Goal: Task Accomplishment & Management: Manage account settings

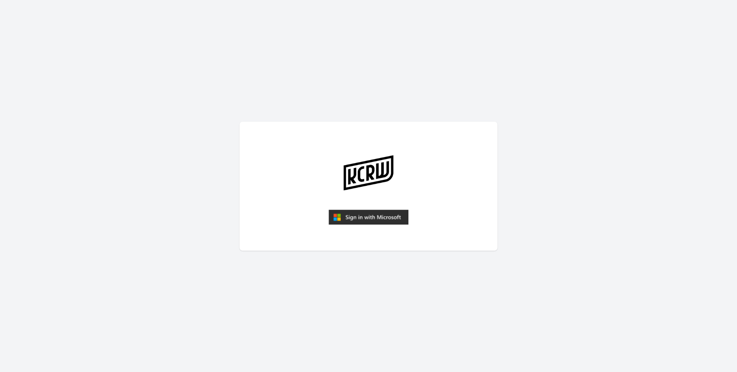
click at [369, 222] on img "submit" at bounding box center [369, 217] width 80 height 15
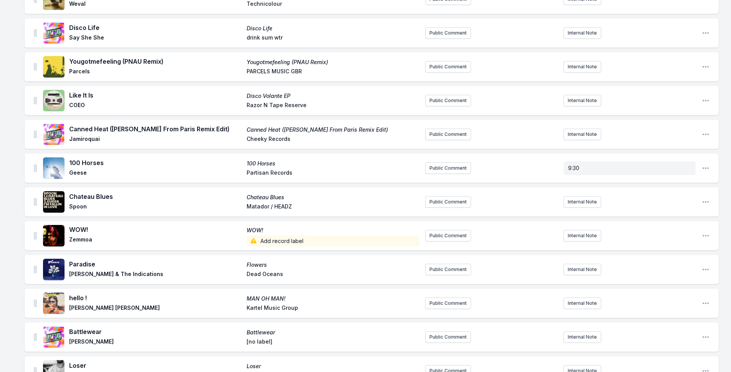
scroll to position [1382, 0]
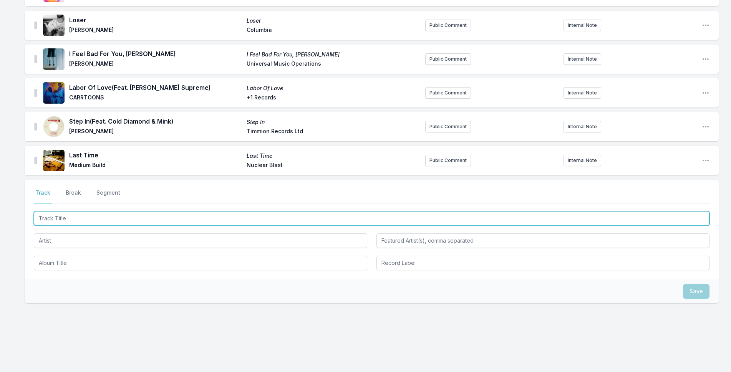
click at [136, 211] on input "Track Title" at bounding box center [371, 218] width 675 height 15
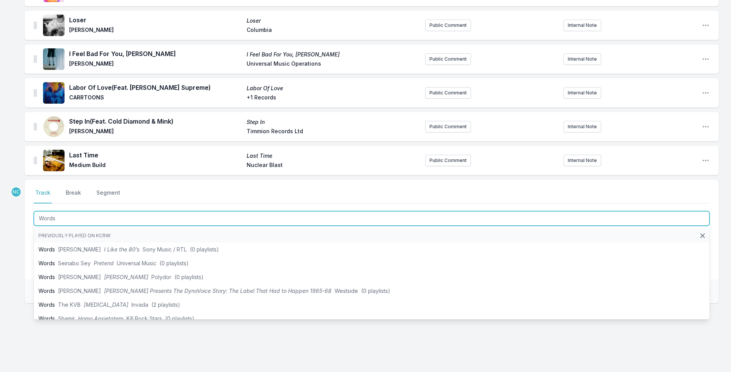
type input "Words"
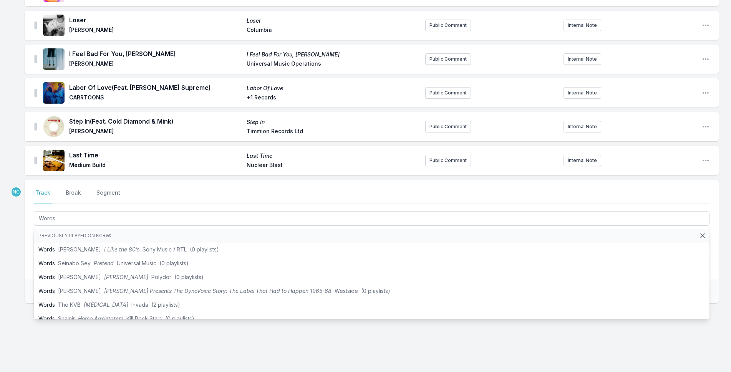
click at [26, 239] on div "Select a tab Track Break Segment Track Break Segment Words Previously played on…" at bounding box center [372, 230] width 694 height 100
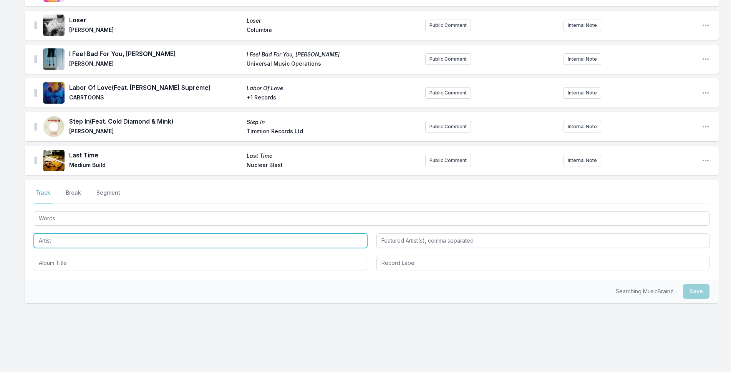
click at [79, 236] on input "Artist" at bounding box center [200, 240] width 333 height 15
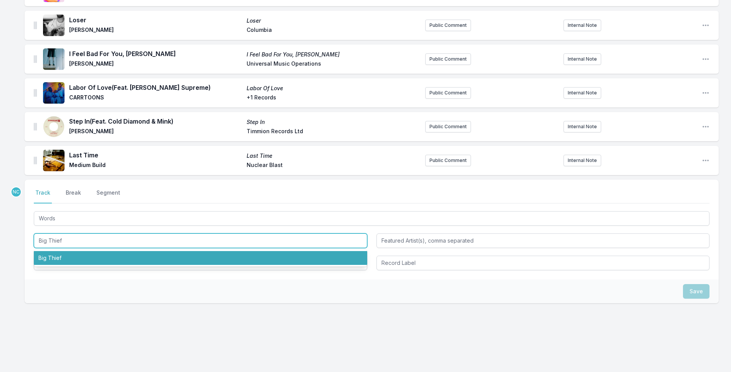
click at [73, 251] on li "Big Thief" at bounding box center [200, 258] width 333 height 14
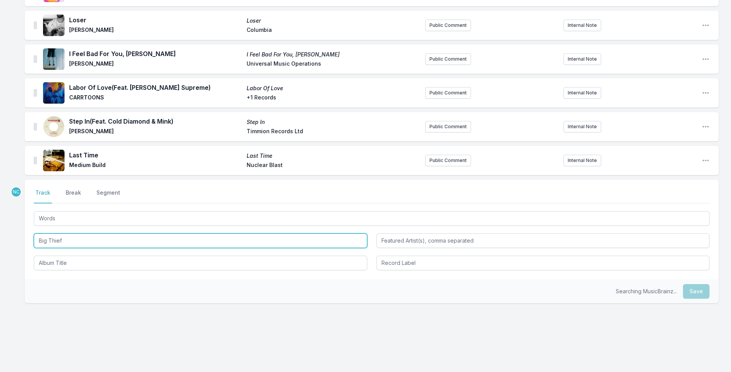
type input "Big Thief"
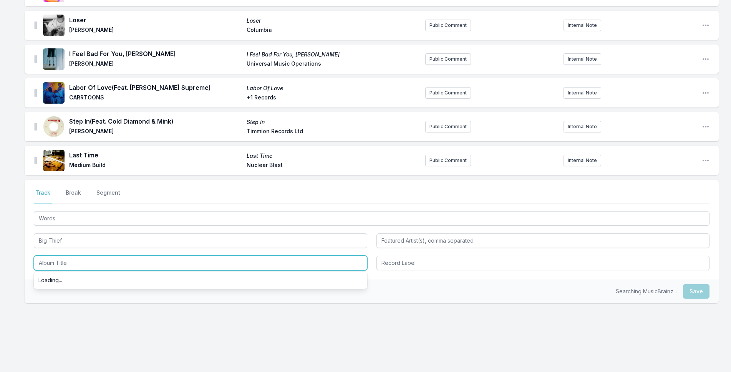
click at [73, 256] on input "Album Title" at bounding box center [200, 263] width 333 height 15
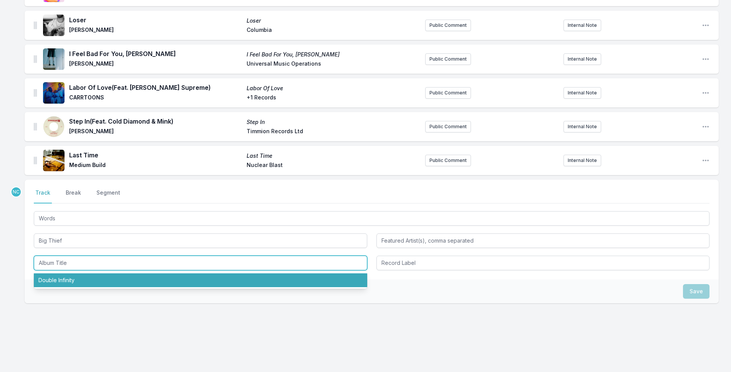
click at [69, 273] on li "Double Infinity" at bounding box center [200, 280] width 333 height 14
type input "Double Infinity"
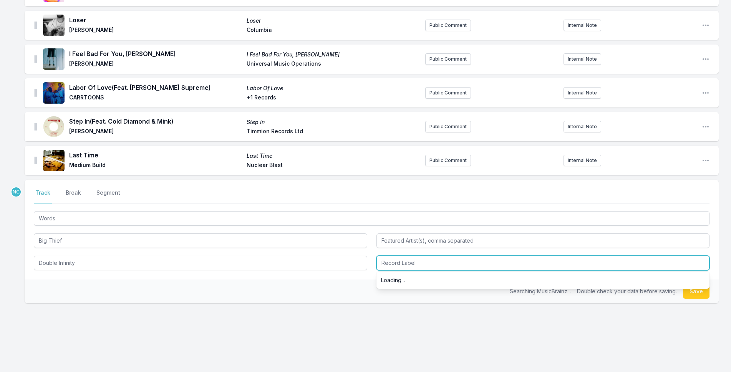
click at [422, 262] on input "Record Label" at bounding box center [542, 263] width 333 height 15
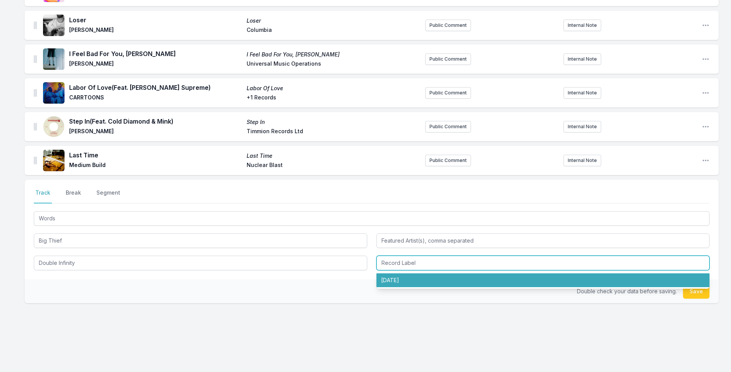
click at [425, 273] on li "[DATE]" at bounding box center [542, 280] width 333 height 14
type input "[DATE]"
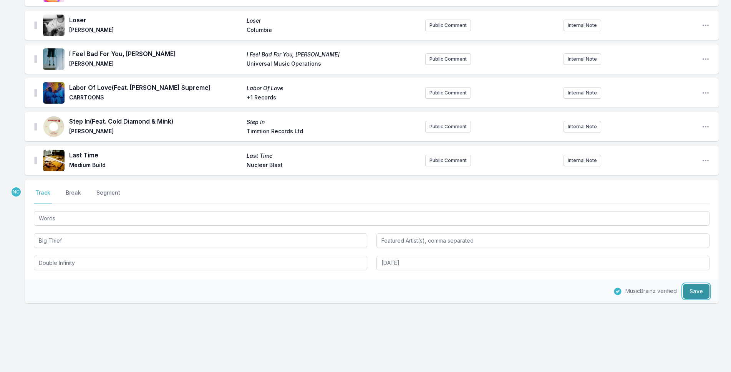
click at [702, 291] on button "Save" at bounding box center [696, 291] width 26 height 15
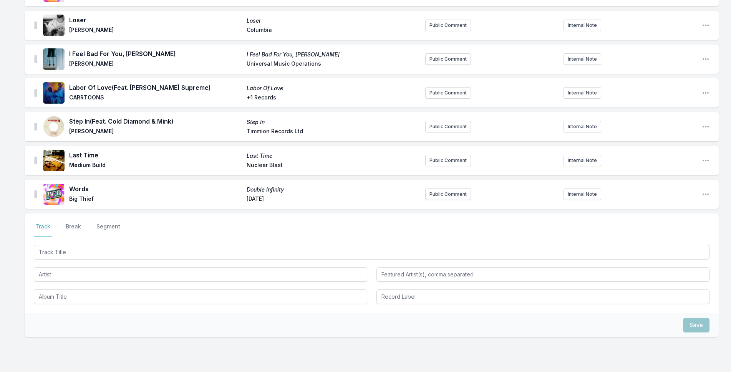
scroll to position [1416, 0]
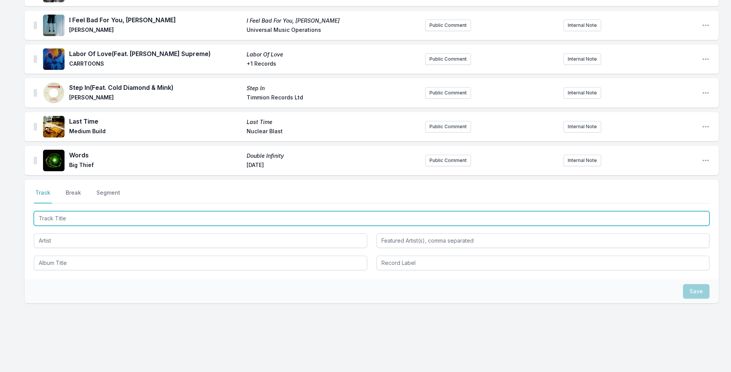
drag, startPoint x: 338, startPoint y: 209, endPoint x: 346, endPoint y: 209, distance: 8.1
click at [339, 211] on input "Track Title" at bounding box center [371, 218] width 675 height 15
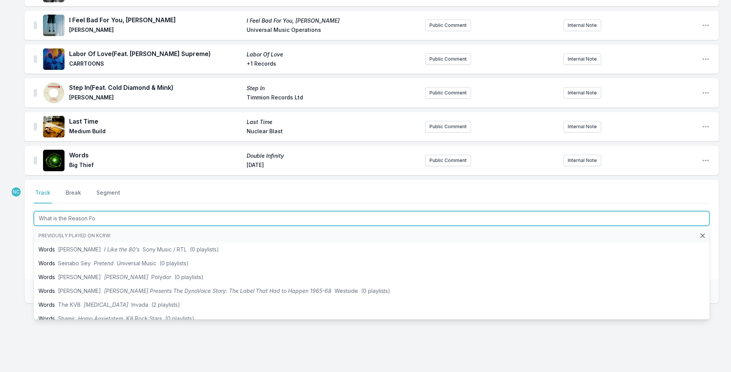
type input "What is the Reason For"
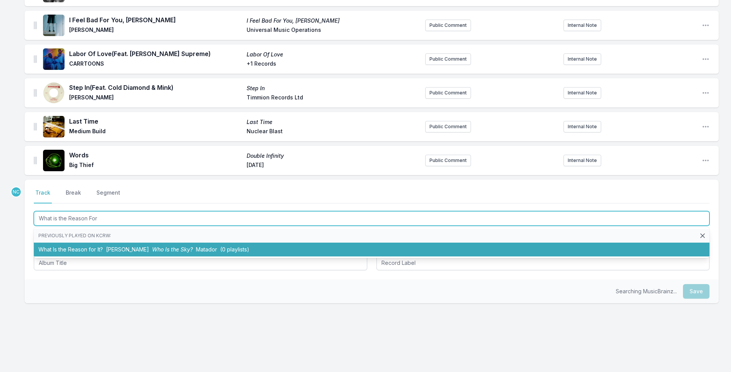
click at [339, 249] on li "What Is the Reason for It? [PERSON_NAME] Who Is the Sky? Matador (0 playlists)" at bounding box center [371, 250] width 675 height 14
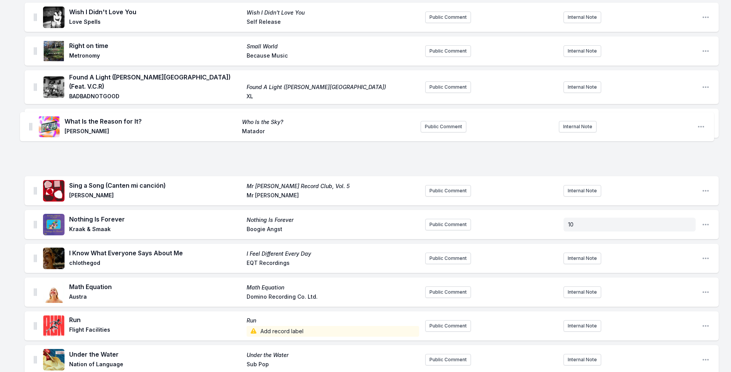
scroll to position [397, 0]
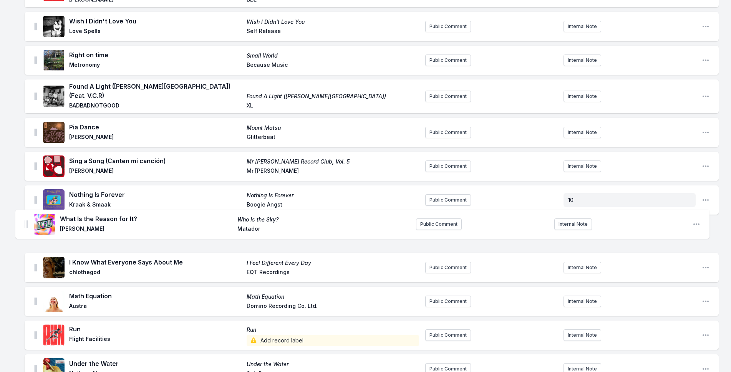
drag, startPoint x: 35, startPoint y: 156, endPoint x: 26, endPoint y: 217, distance: 61.3
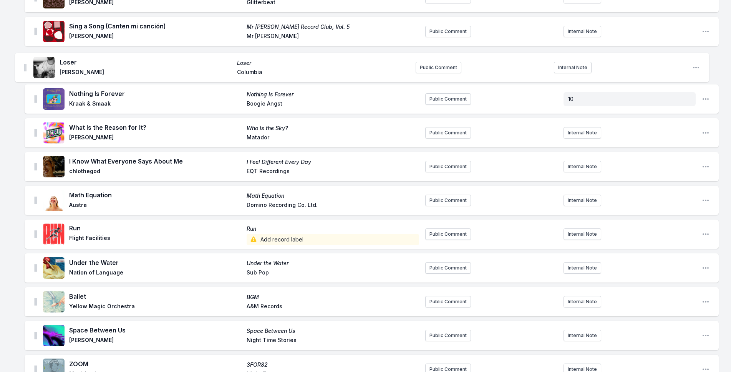
scroll to position [530, 0]
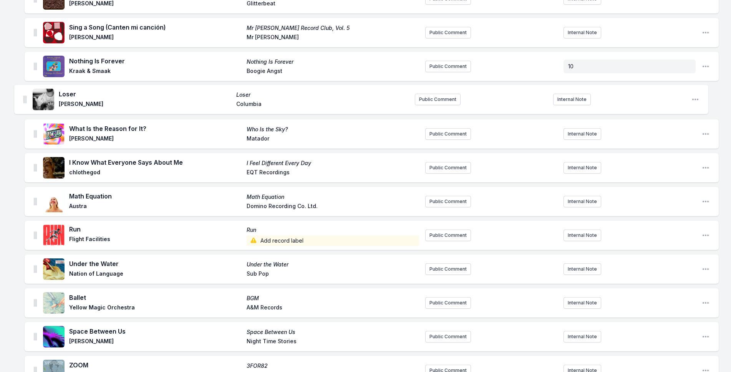
drag, startPoint x: 35, startPoint y: 233, endPoint x: 24, endPoint y: 96, distance: 137.4
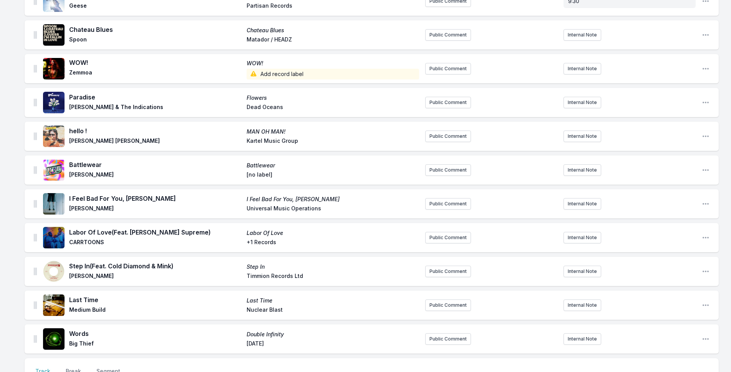
scroll to position [1450, 0]
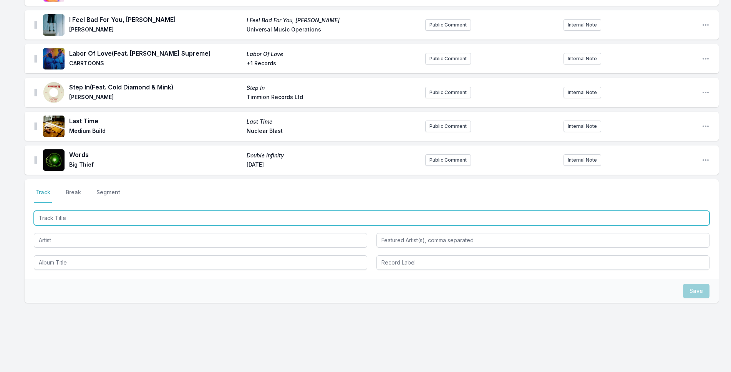
click at [145, 212] on input "Track Title" at bounding box center [371, 218] width 675 height 15
type input "Belong To You"
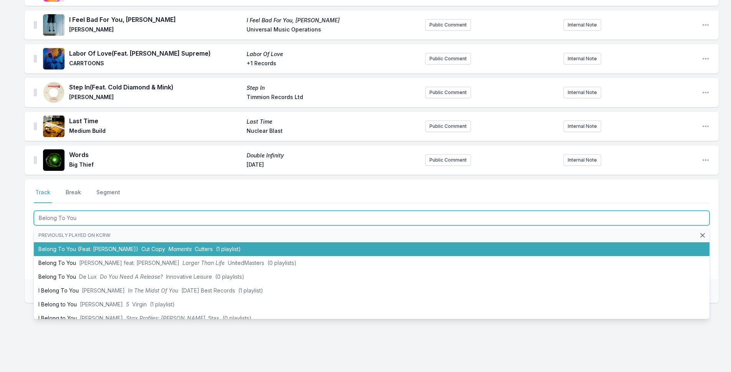
click at [94, 244] on li "Belong To You (Feat. [PERSON_NAME]) Cut Copy Moments Cutters (1 playlist)" at bounding box center [371, 249] width 675 height 14
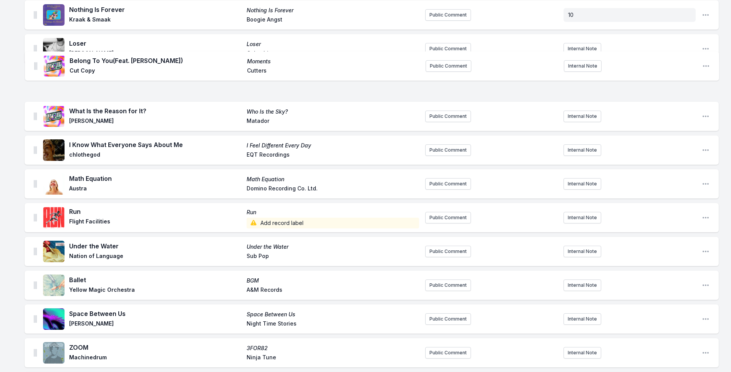
scroll to position [581, 0]
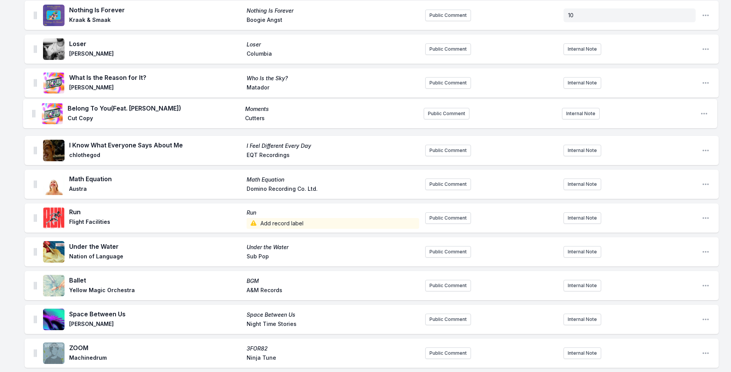
drag, startPoint x: 35, startPoint y: 156, endPoint x: 33, endPoint y: 107, distance: 48.8
click at [33, 107] on ul "In Your Corner Bewilderment Pale [PERSON_NAME][DATE] Chief Public Comment Inter…" at bounding box center [372, 298] width 694 height 1559
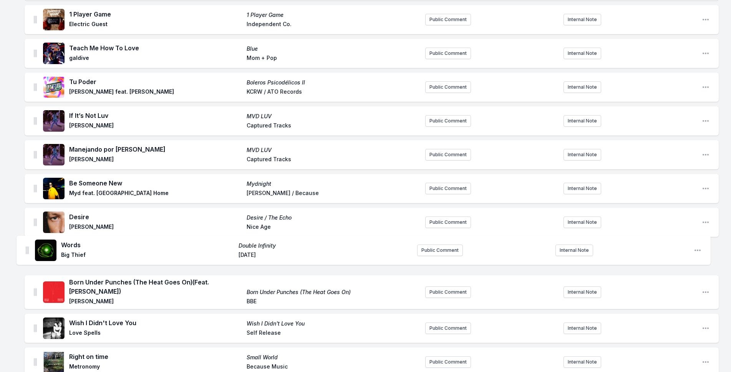
scroll to position [129, 0]
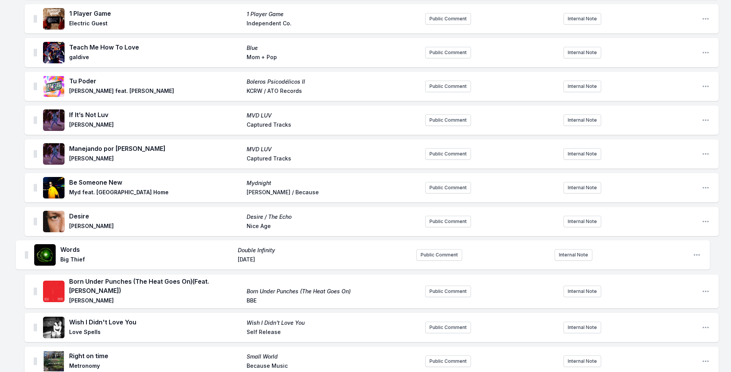
drag, startPoint x: 36, startPoint y: 155, endPoint x: 27, endPoint y: 245, distance: 90.3
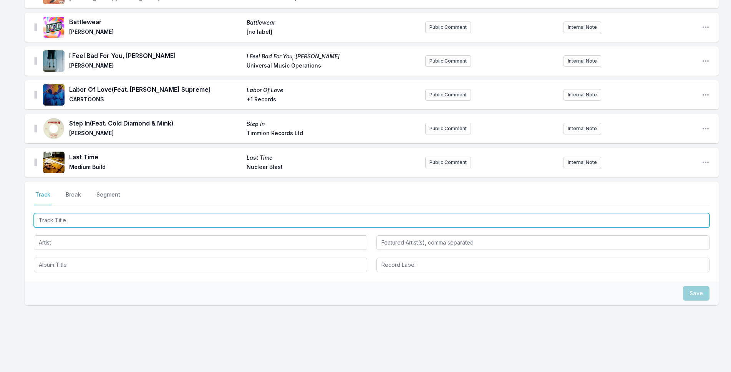
scroll to position [1484, 0]
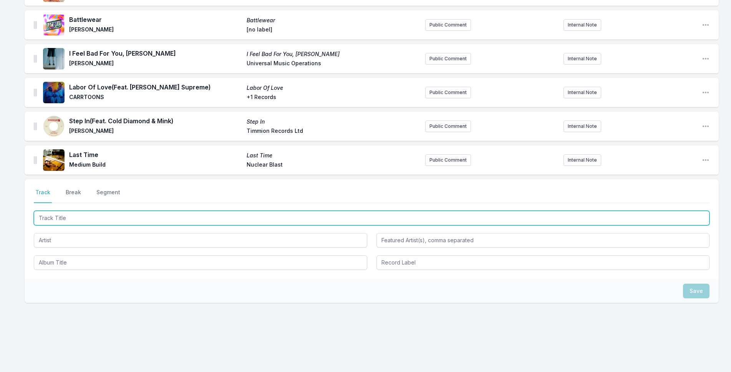
click at [255, 211] on input "Track Title" at bounding box center [371, 218] width 675 height 15
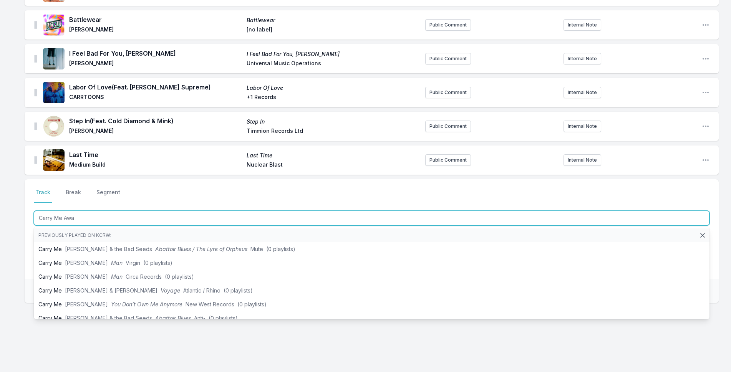
type input "Carry Me Away"
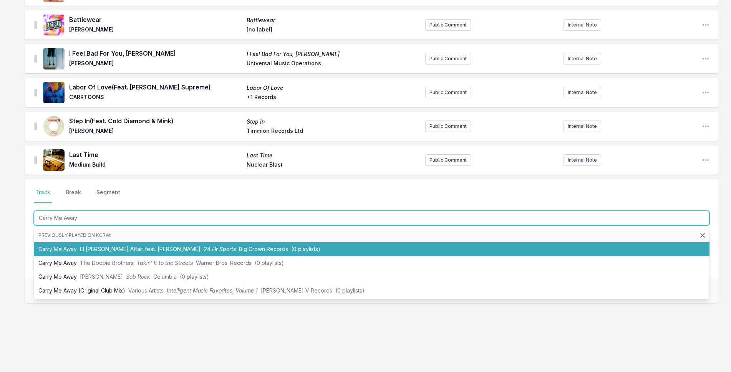
click at [125, 246] on span "El [PERSON_NAME] Affair feat. [PERSON_NAME]" at bounding box center [140, 249] width 121 height 7
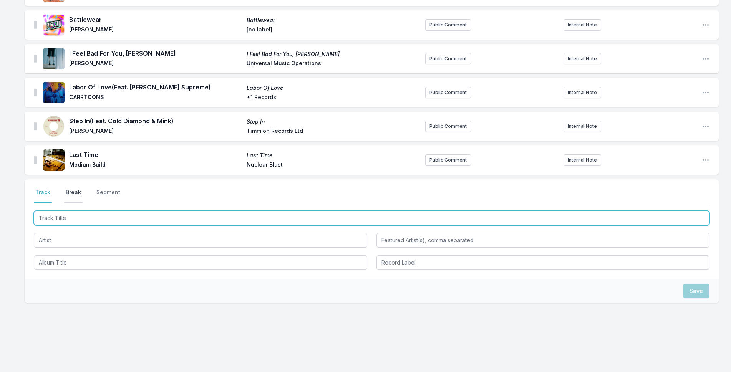
scroll to position [1518, 0]
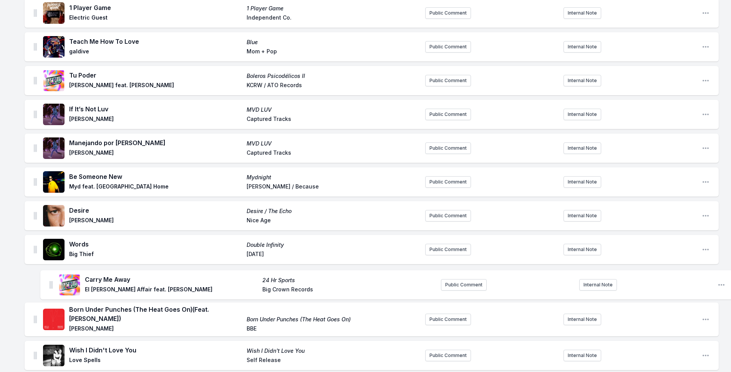
drag, startPoint x: 34, startPoint y: 154, endPoint x: 50, endPoint y: 275, distance: 122.0
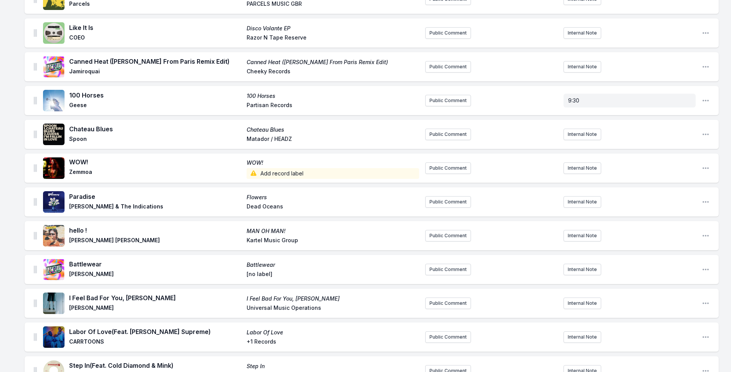
scroll to position [1442, 0]
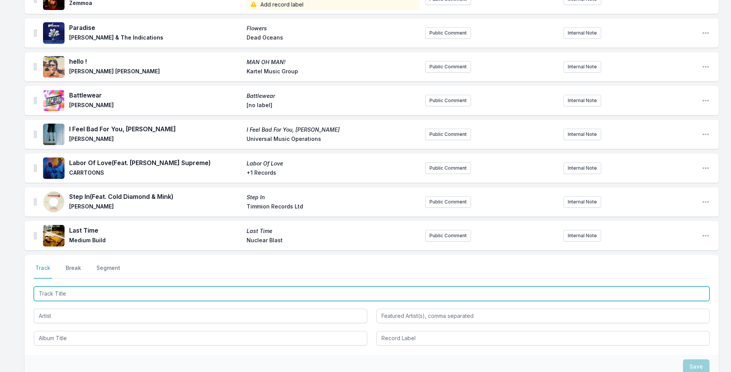
click at [144, 286] on input "Track Title" at bounding box center [371, 293] width 675 height 15
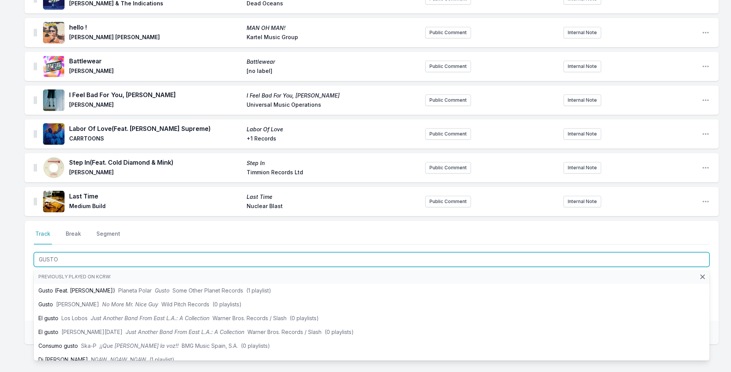
scroll to position [1518, 0]
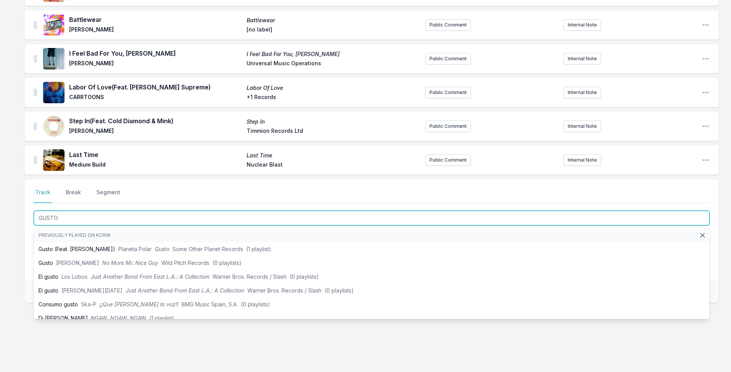
type input "GUSTO"
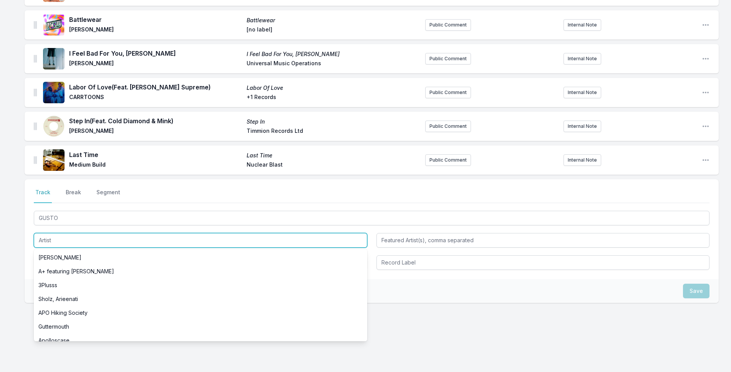
click at [64, 233] on input "Artist" at bounding box center [200, 240] width 333 height 15
type input "o"
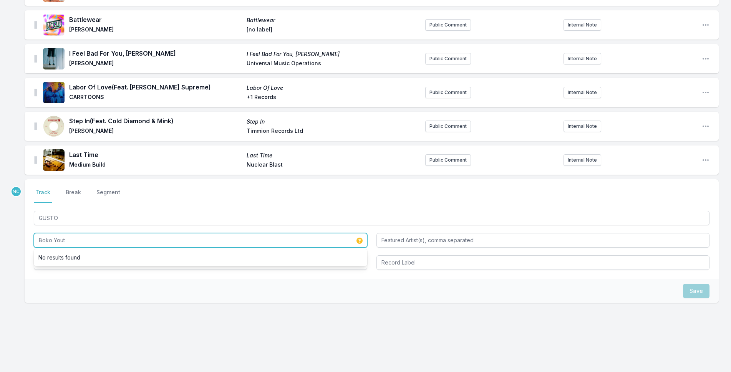
type input "Boko Yout"
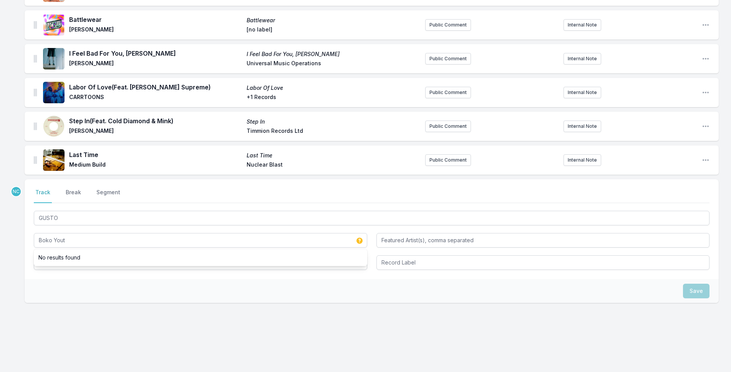
drag, startPoint x: 121, startPoint y: 288, endPoint x: 121, endPoint y: 277, distance: 11.1
click at [121, 287] on div "Save" at bounding box center [372, 291] width 694 height 24
click at [123, 262] on input "Album Title" at bounding box center [200, 262] width 333 height 15
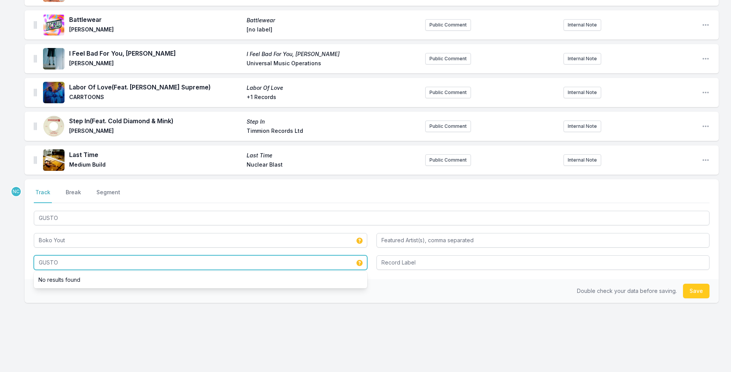
type input "GUSTO"
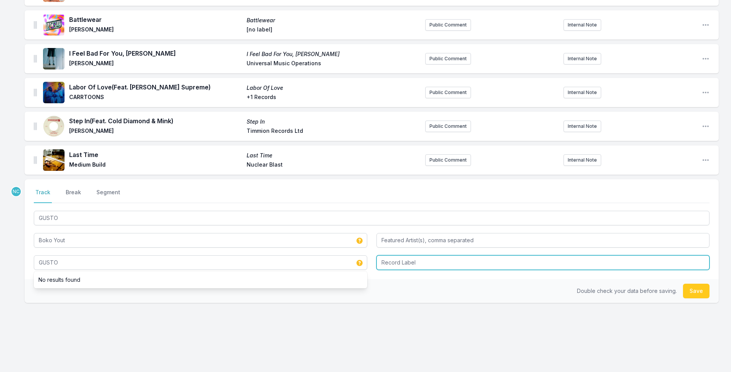
click at [461, 259] on input "Record Label" at bounding box center [542, 262] width 333 height 15
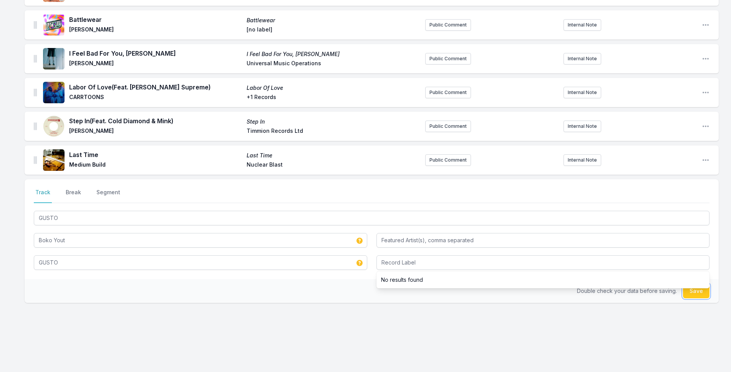
click at [706, 293] on button "Save" at bounding box center [696, 291] width 26 height 15
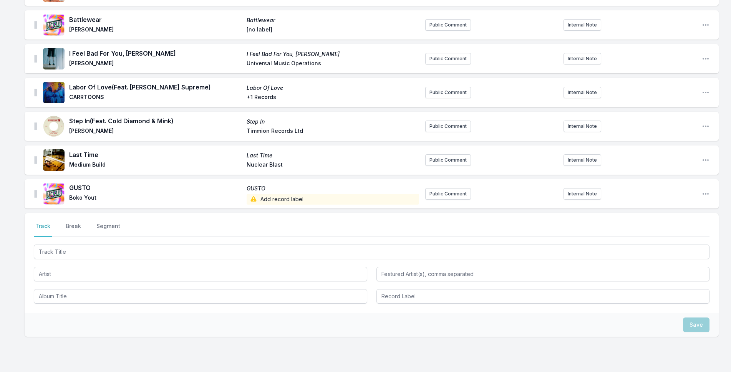
scroll to position [1551, 0]
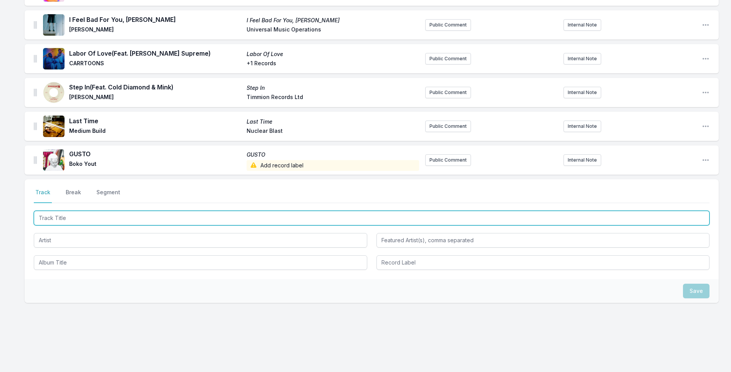
click at [156, 211] on input "Track Title" at bounding box center [371, 218] width 675 height 15
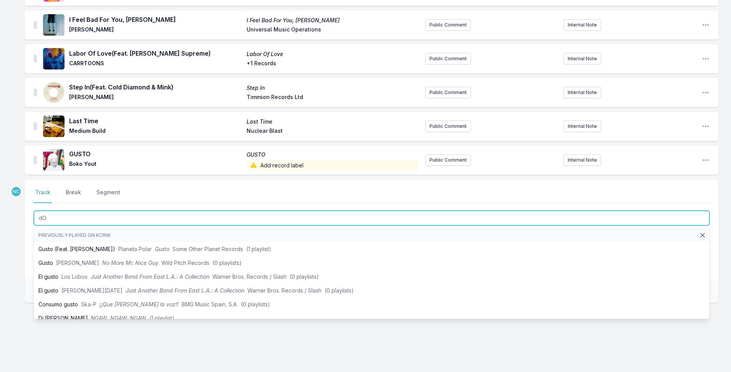
type input "d"
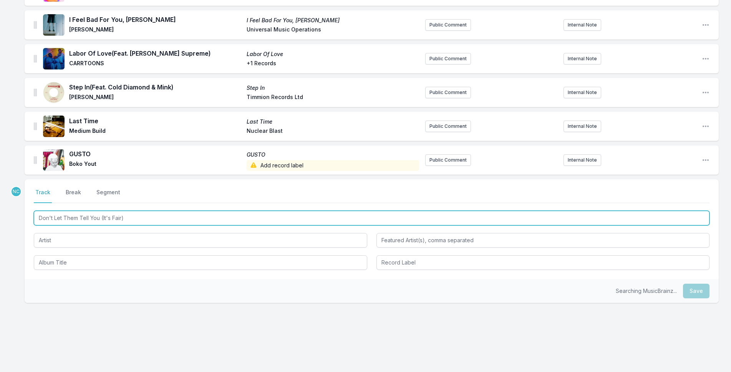
type input "Don't Let Them Tell You (It's Fair)"
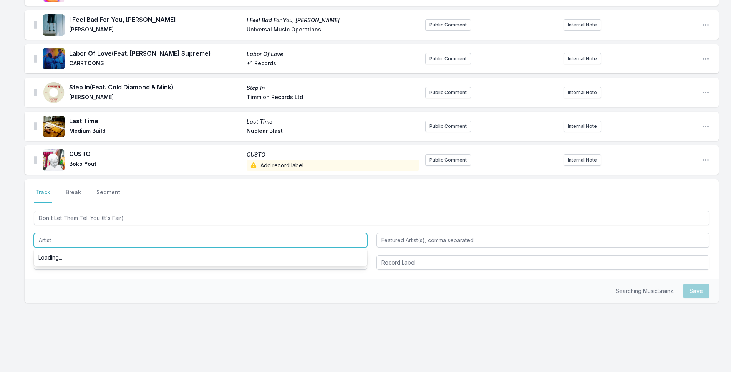
click at [152, 240] on input "Artist" at bounding box center [200, 240] width 333 height 15
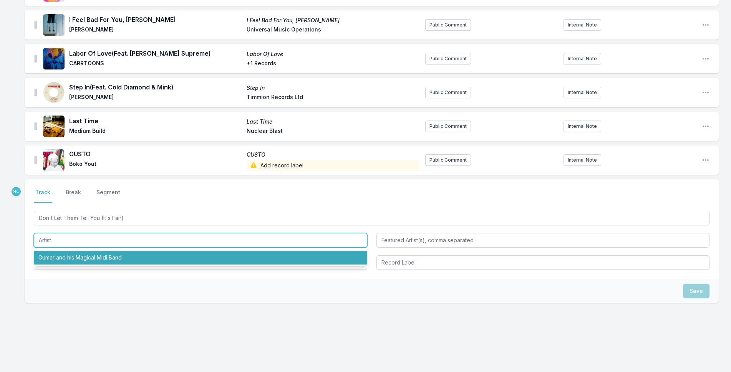
click at [159, 236] on input "Artist" at bounding box center [200, 240] width 333 height 15
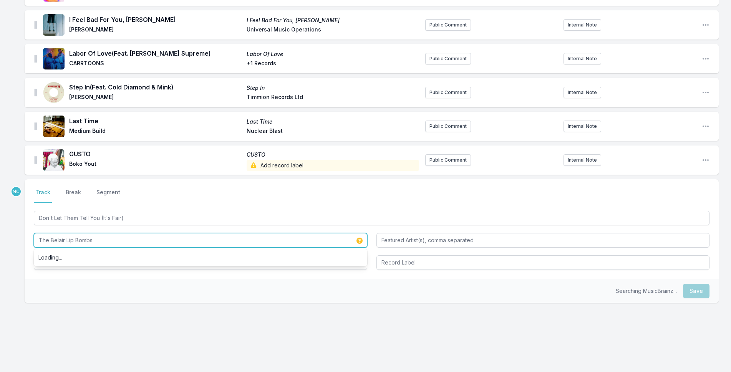
type input "The Belair Lip Bombs"
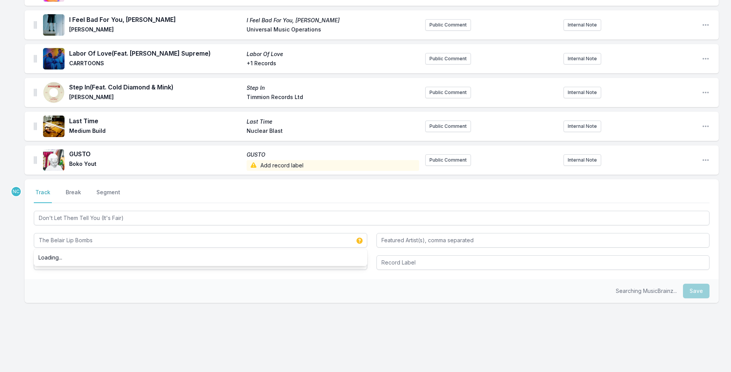
click at [152, 296] on div "Searching MusicBrainz... Save" at bounding box center [372, 291] width 694 height 24
click at [155, 259] on input "Album Title" at bounding box center [200, 262] width 333 height 15
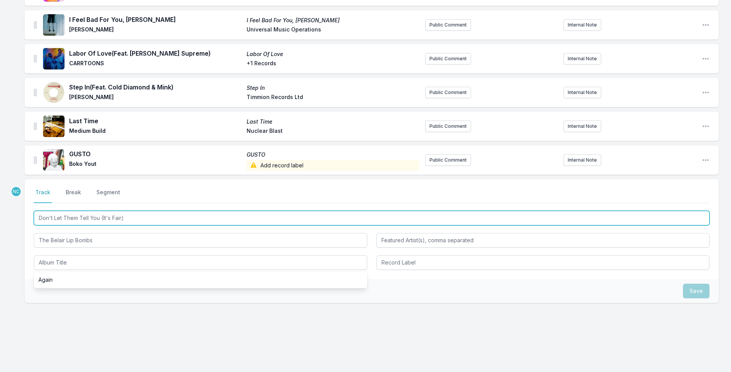
click at [149, 214] on input "Don't Let Them Tell You (It's Fair)" at bounding box center [371, 218] width 675 height 15
click at [150, 215] on input "Don't Let Them Tell You (It's Fair)" at bounding box center [371, 218] width 675 height 15
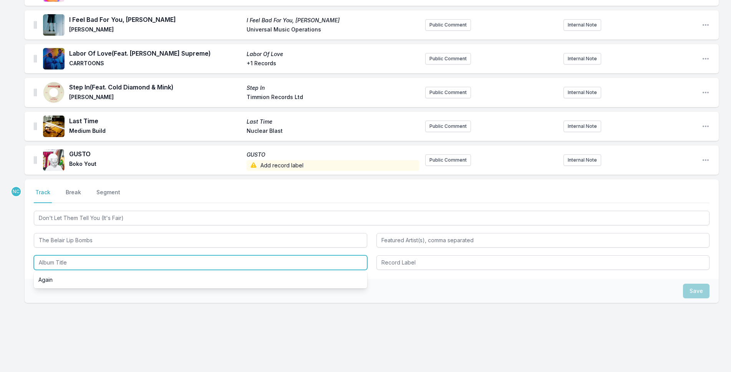
click at [145, 258] on input "Album Title" at bounding box center [200, 262] width 333 height 15
paste input "Don't Let Them Tell You (It's Fair)"
type input "Don't Let Them Tell You (It's Fair)"
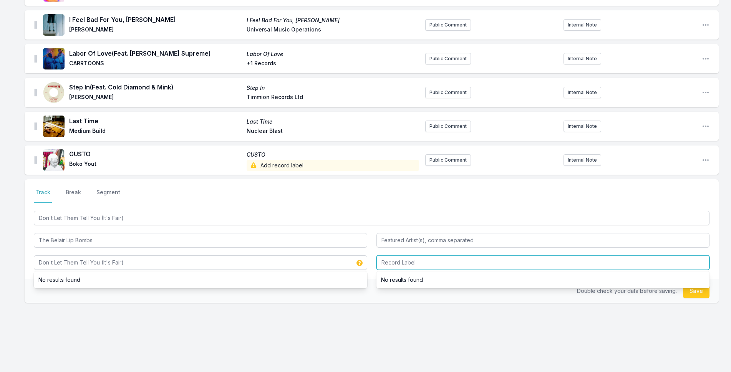
click at [473, 262] on input "Record Label" at bounding box center [542, 262] width 333 height 15
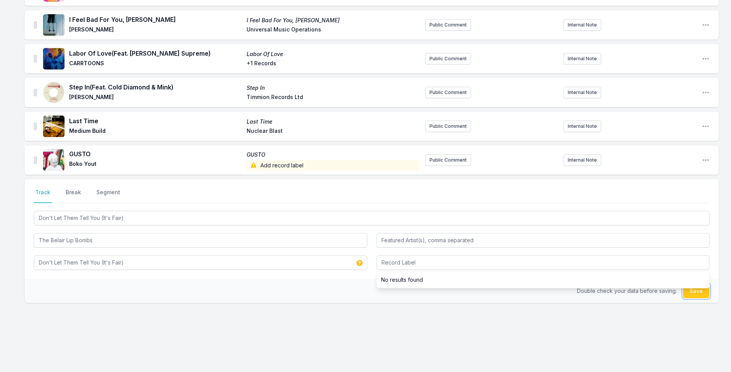
click at [705, 288] on button "Save" at bounding box center [696, 291] width 26 height 15
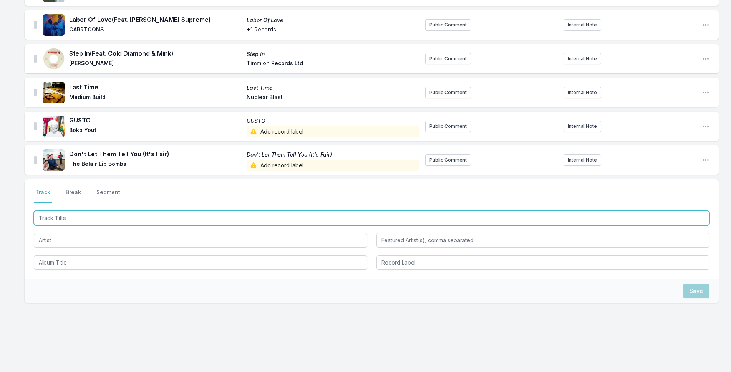
click at [71, 212] on input "Track Title" at bounding box center [371, 218] width 675 height 15
type input "Brand New Me"
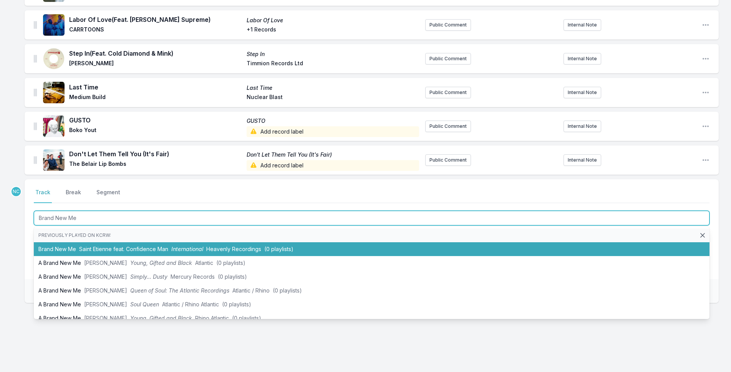
click at [74, 242] on li "Brand New Me Saint Etienne feat. Confidence Man International Heavenly Recordin…" at bounding box center [371, 249] width 675 height 14
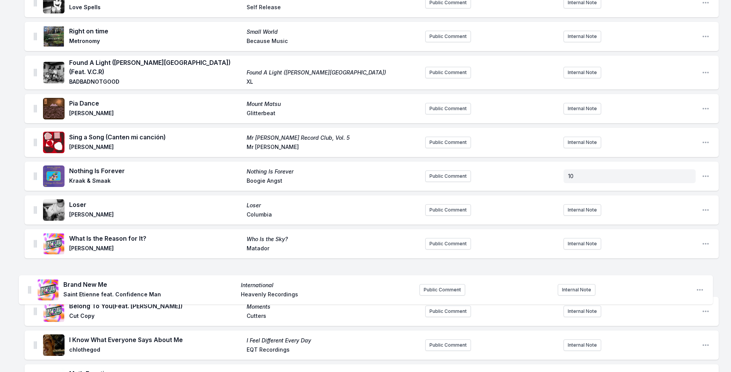
scroll to position [488, 0]
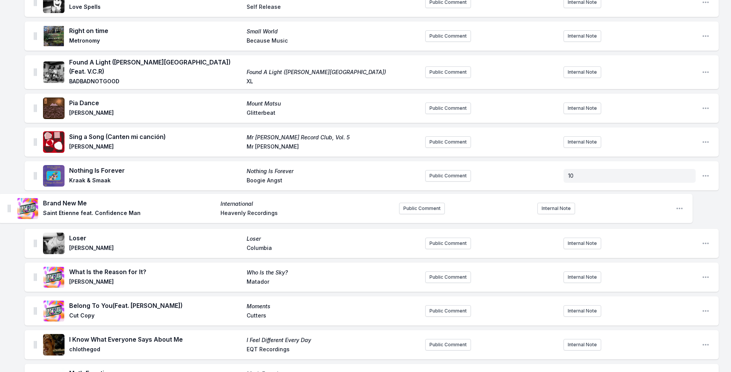
drag, startPoint x: 36, startPoint y: 152, endPoint x: 10, endPoint y: 202, distance: 56.3
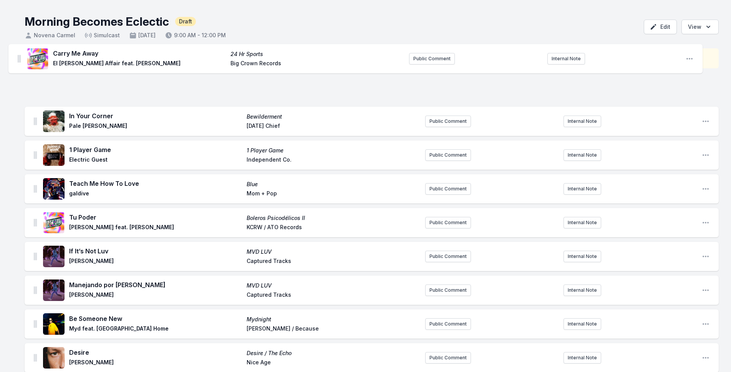
scroll to position [20, 0]
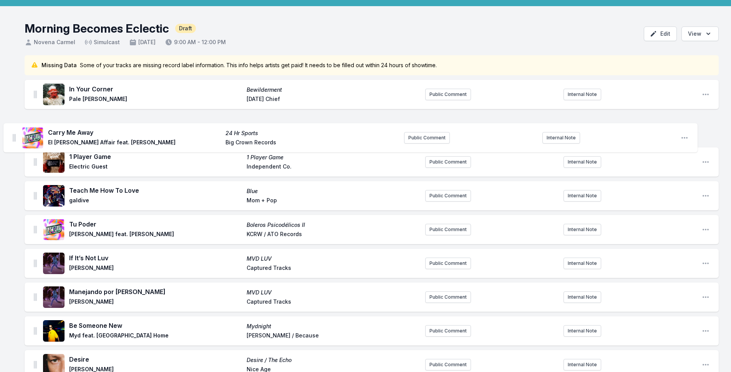
drag, startPoint x: 35, startPoint y: 302, endPoint x: 13, endPoint y: 134, distance: 169.1
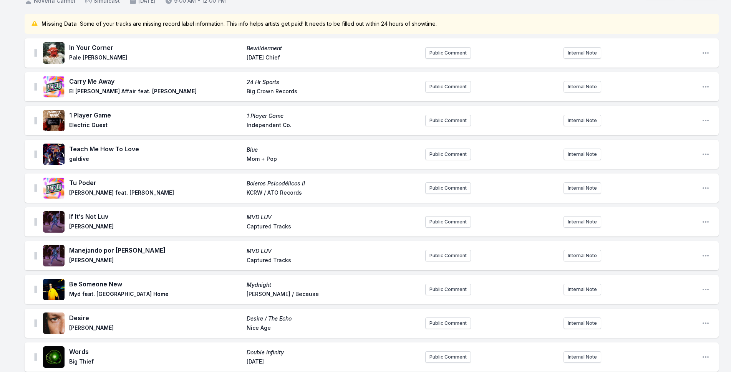
scroll to position [58, 0]
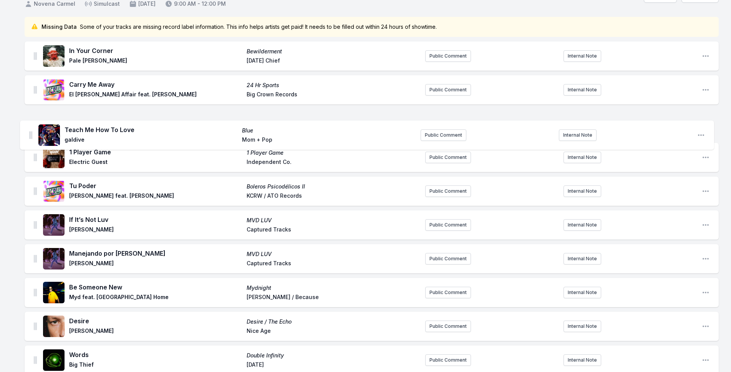
drag, startPoint x: 36, startPoint y: 157, endPoint x: 31, endPoint y: 133, distance: 24.6
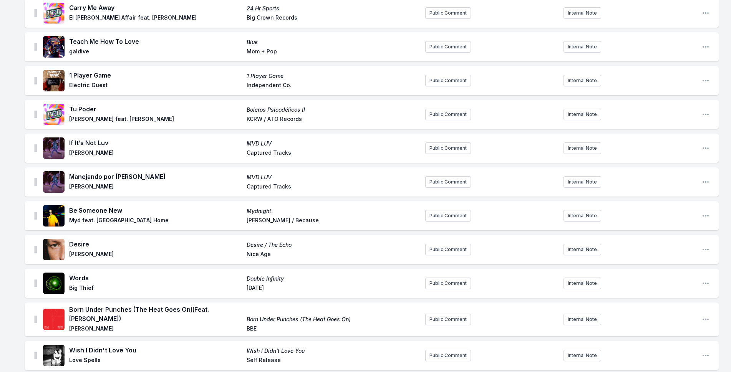
scroll to position [136, 0]
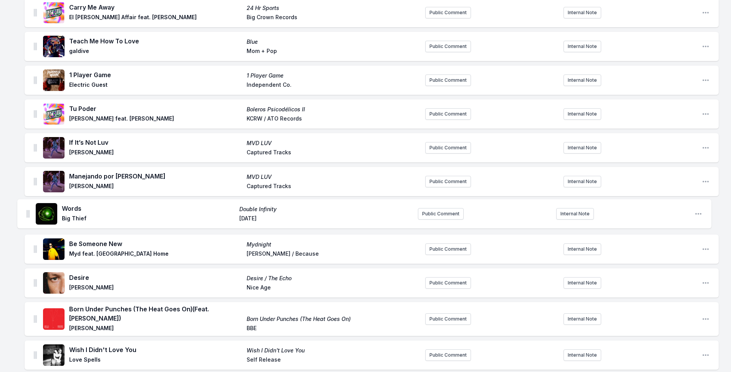
drag, startPoint x: 35, startPoint y: 283, endPoint x: 28, endPoint y: 212, distance: 72.2
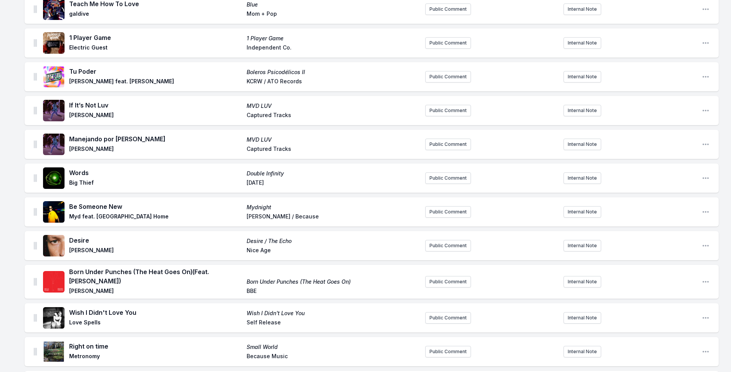
scroll to position [174, 0]
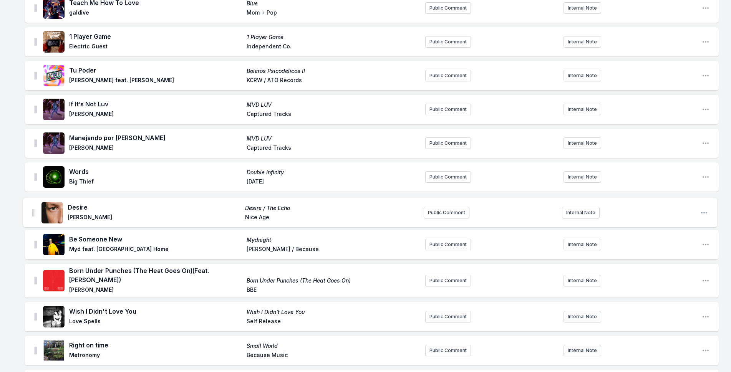
drag, startPoint x: 36, startPoint y: 244, endPoint x: 34, endPoint y: 210, distance: 33.8
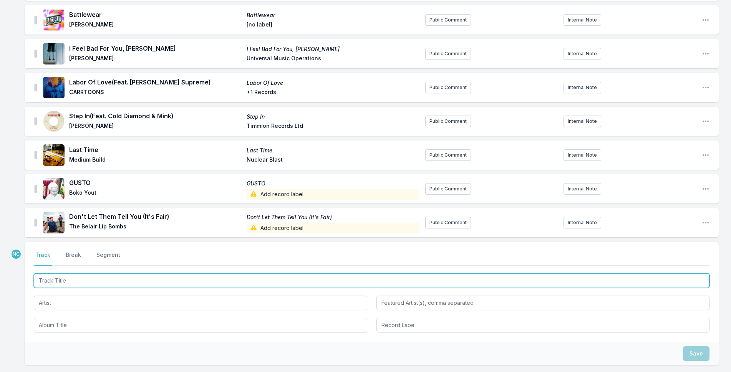
scroll to position [1619, 0]
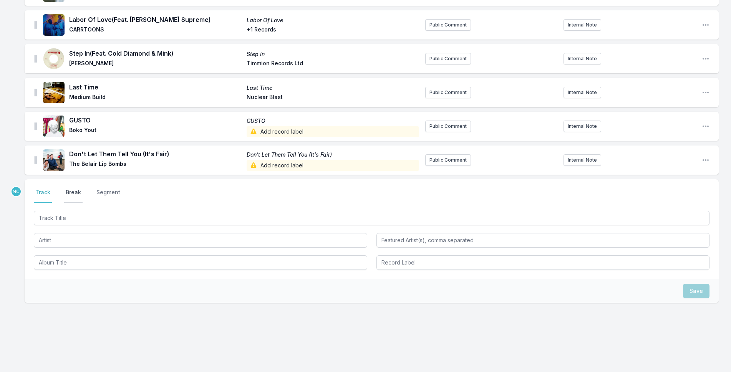
click at [74, 191] on button "Break" at bounding box center [73, 196] width 18 height 15
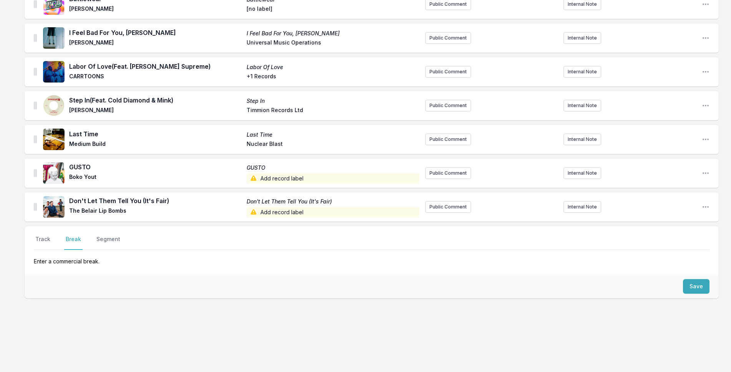
scroll to position [1568, 0]
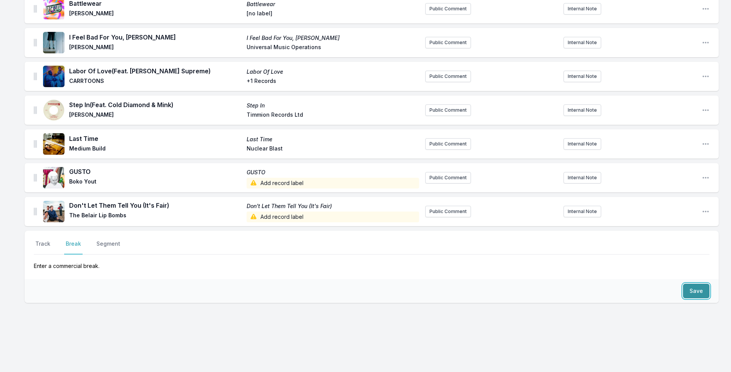
click at [691, 288] on button "Save" at bounding box center [696, 291] width 26 height 15
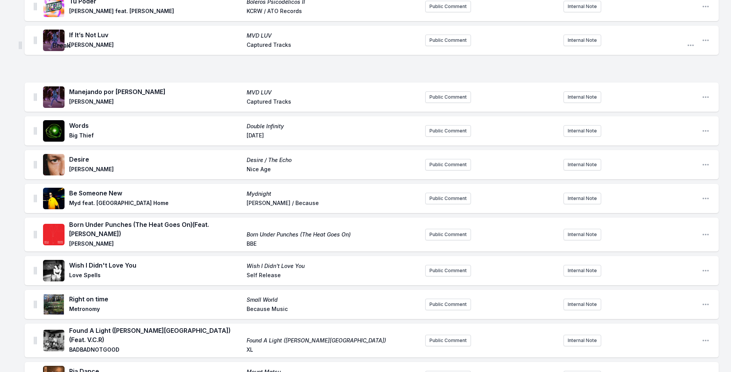
scroll to position [227, 0]
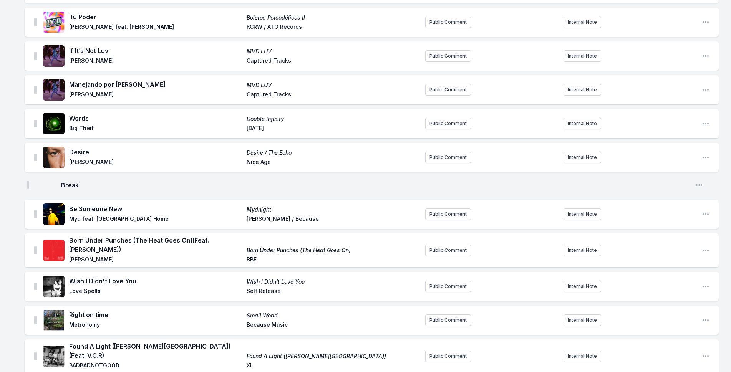
drag, startPoint x: 35, startPoint y: 211, endPoint x: 28, endPoint y: 181, distance: 30.3
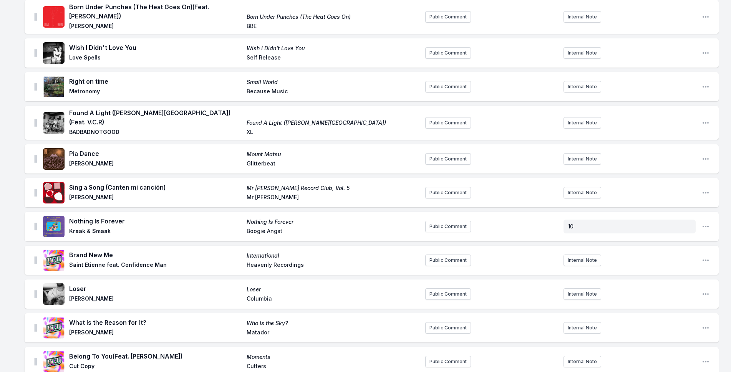
scroll to position [462, 0]
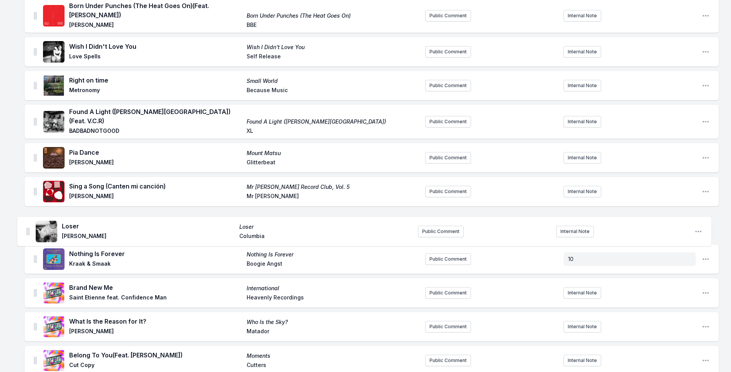
drag, startPoint x: 35, startPoint y: 286, endPoint x: 27, endPoint y: 225, distance: 61.5
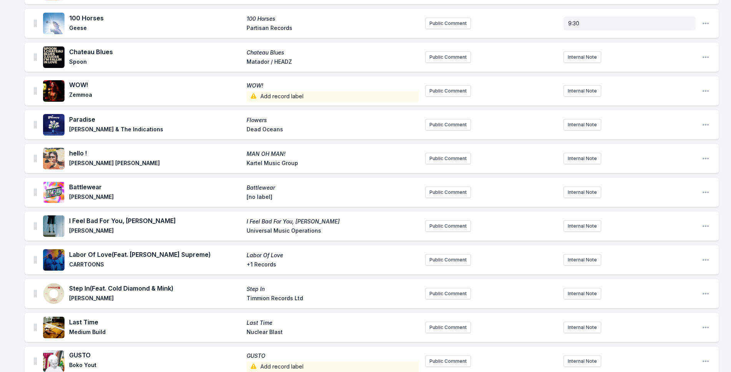
scroll to position [1537, 0]
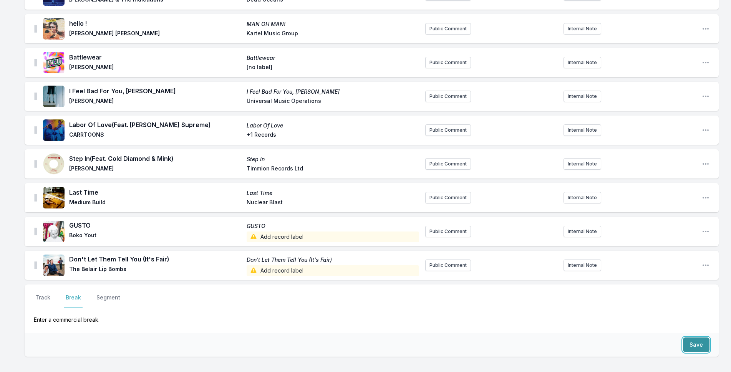
click at [692, 343] on button "Save" at bounding box center [696, 344] width 26 height 15
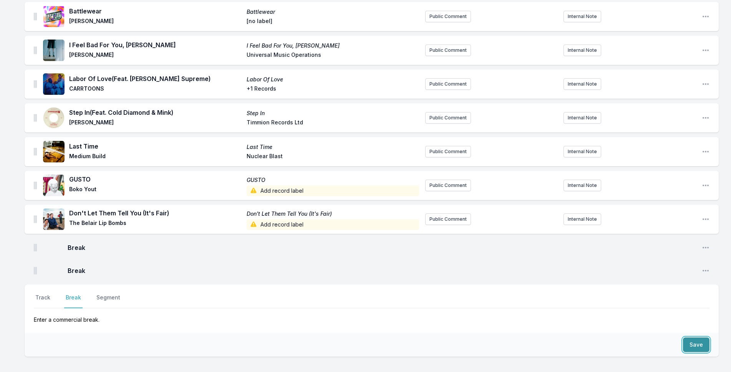
click at [692, 343] on button "Save" at bounding box center [696, 344] width 26 height 15
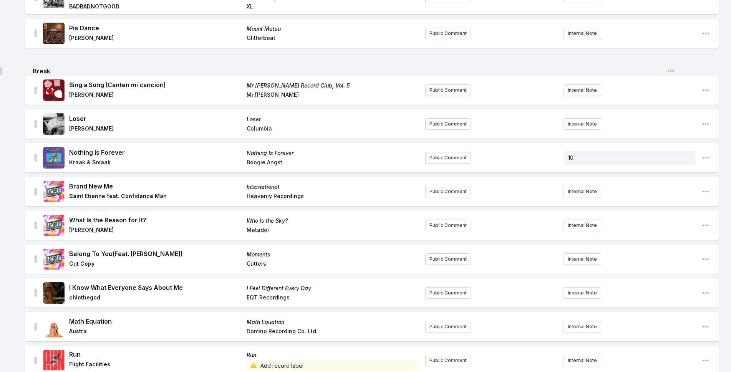
scroll to position [582, 0]
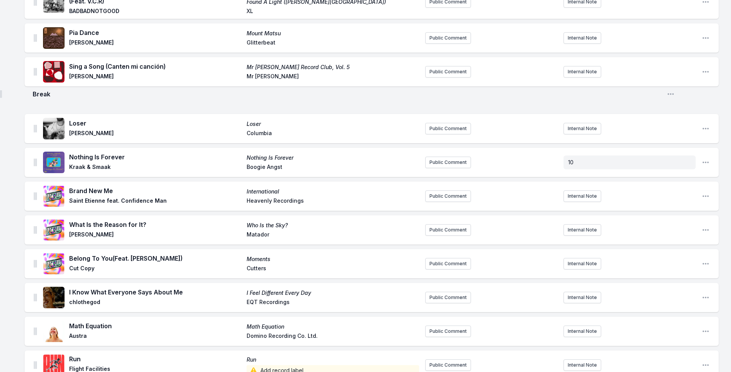
drag, startPoint x: 35, startPoint y: 218, endPoint x: 0, endPoint y: 89, distance: 133.6
click at [576, 117] on div "Loser Loser [PERSON_NAME] Columbia Public Comment Internal Note Open playlist i…" at bounding box center [372, 128] width 694 height 29
click at [582, 125] on button "Internal Note" at bounding box center [582, 129] width 38 height 12
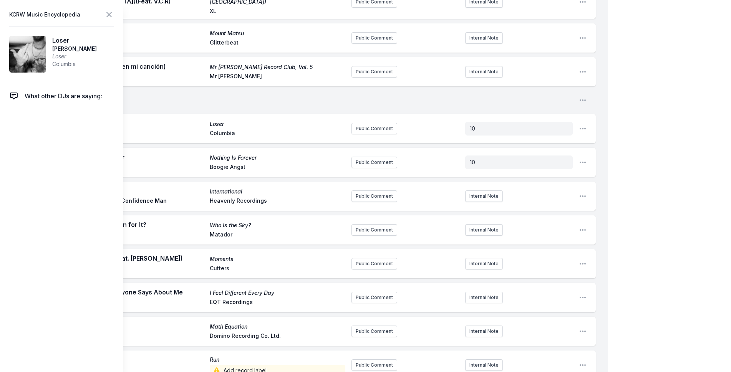
click at [107, 13] on icon at bounding box center [108, 14] width 9 height 9
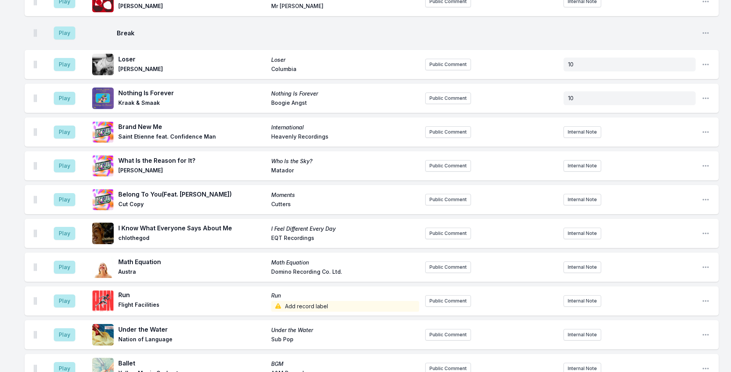
scroll to position [658, 0]
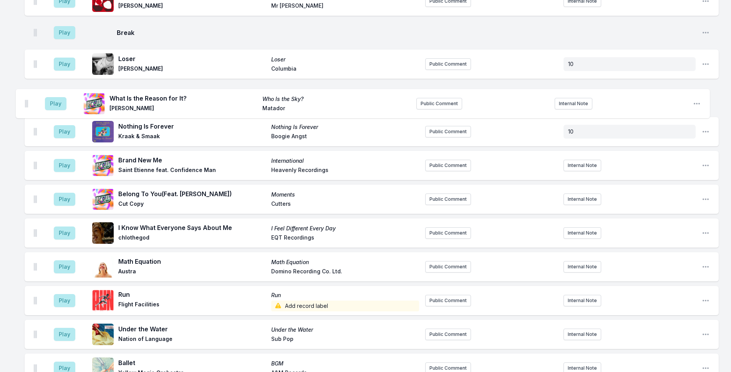
drag, startPoint x: 34, startPoint y: 160, endPoint x: 25, endPoint y: 98, distance: 62.9
click at [25, 98] on ul "Play In Your Corner Bewilderment Pale [PERSON_NAME][DATE] Chief Public Comment …" at bounding box center [372, 348] width 694 height 1815
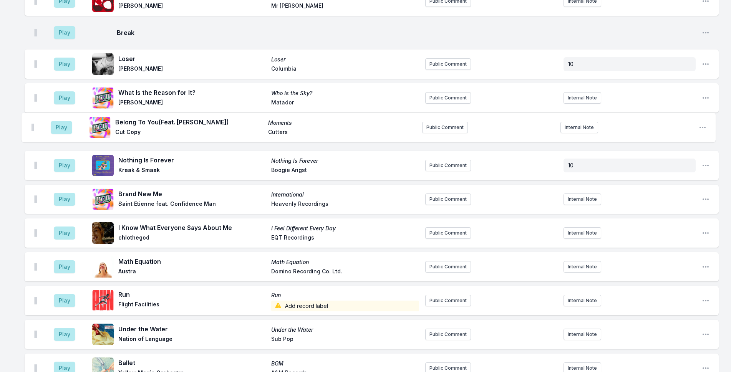
drag, startPoint x: 36, startPoint y: 194, endPoint x: 33, endPoint y: 125, distance: 69.6
click at [33, 125] on ul "Play In Your Corner Bewilderment Pale [PERSON_NAME][DATE] Chief Public Comment …" at bounding box center [372, 348] width 694 height 1815
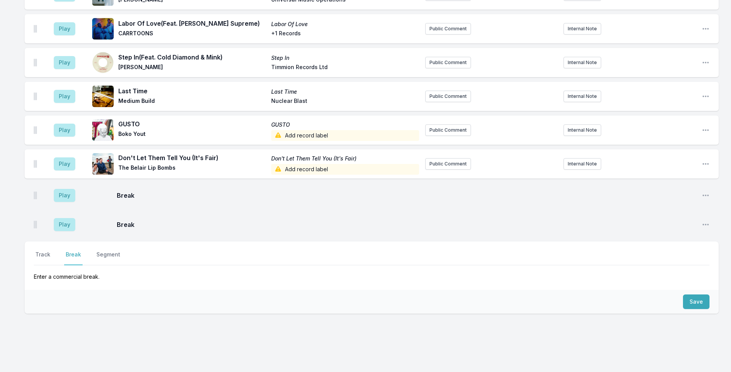
scroll to position [1684, 0]
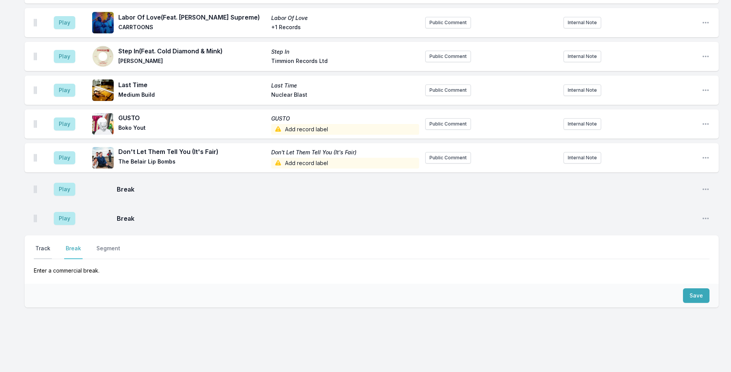
click at [46, 245] on button "Track" at bounding box center [43, 252] width 18 height 15
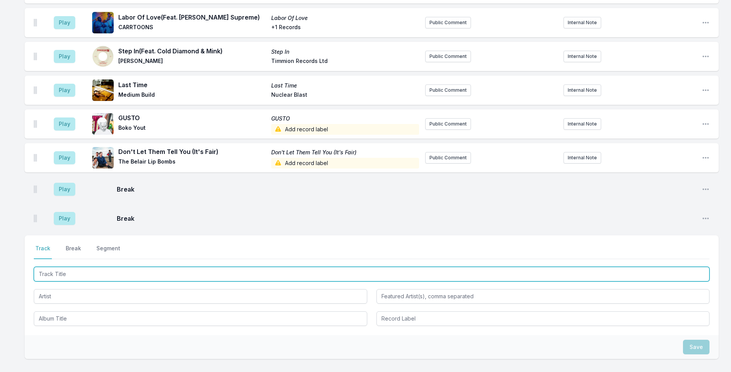
click at [115, 267] on input "Track Title" at bounding box center [371, 274] width 675 height 15
type input "move like a flame"
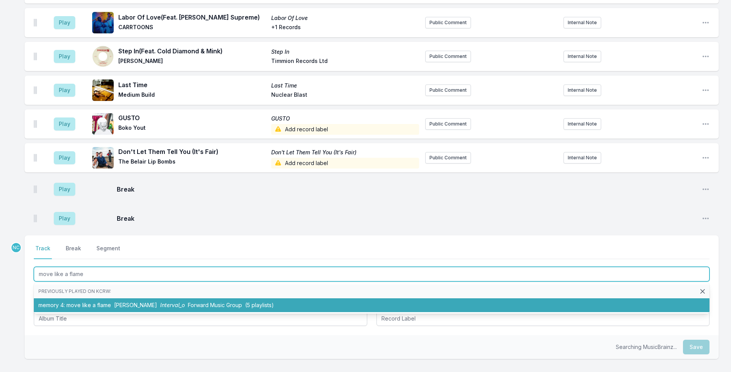
click at [121, 298] on li "memory 4: move like a flame [PERSON_NAME] Interval_o Forward Music Group (5 pla…" at bounding box center [371, 305] width 675 height 14
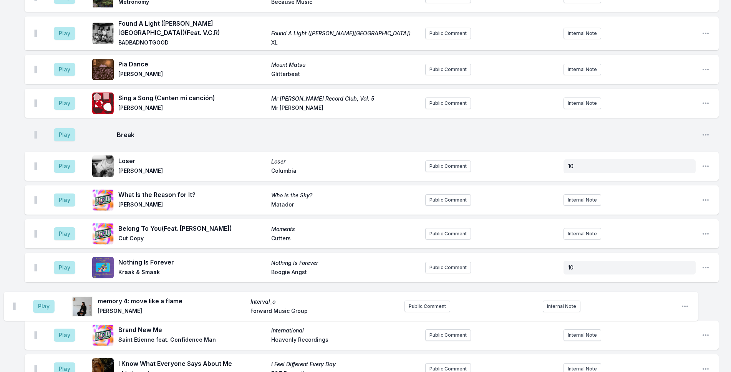
scroll to position [557, 0]
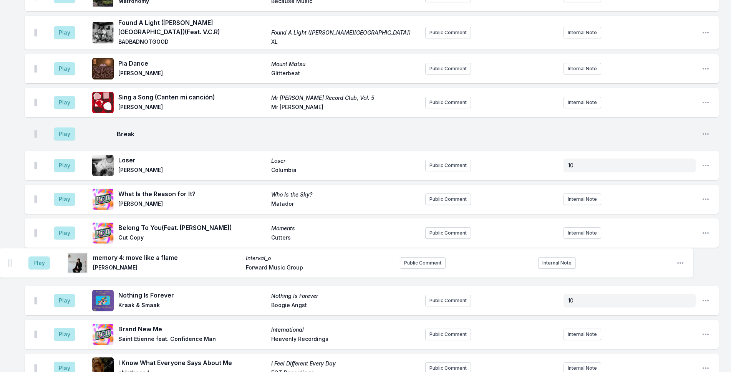
drag, startPoint x: 36, startPoint y: 205, endPoint x: 11, endPoint y: 255, distance: 55.1
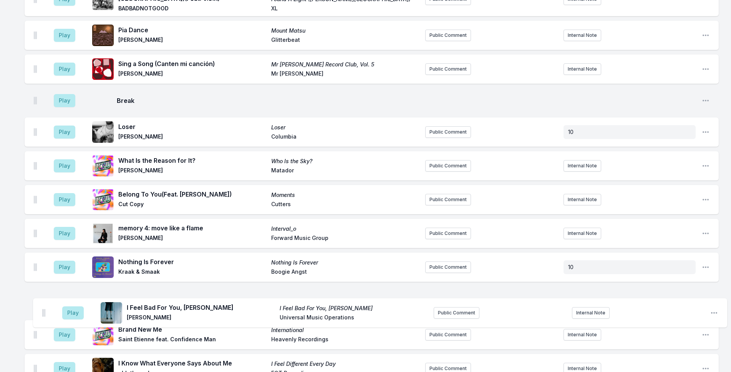
scroll to position [591, 0]
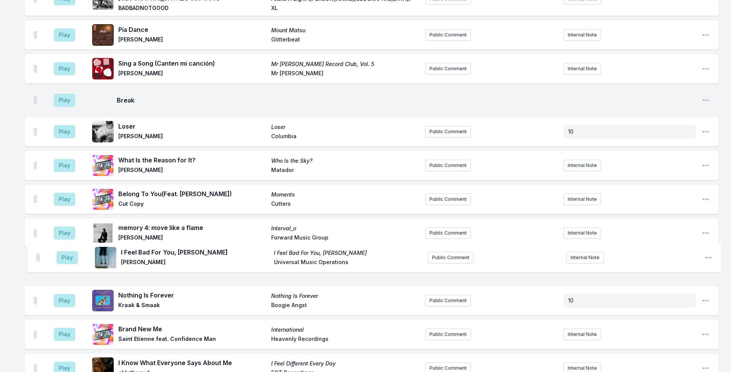
drag, startPoint x: 35, startPoint y: 141, endPoint x: 38, endPoint y: 254, distance: 112.9
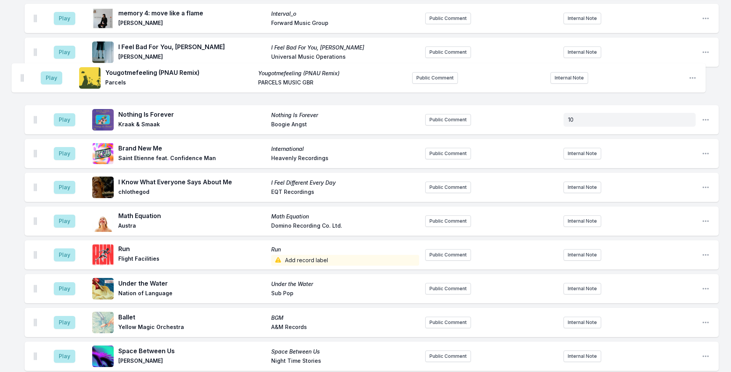
scroll to position [795, 0]
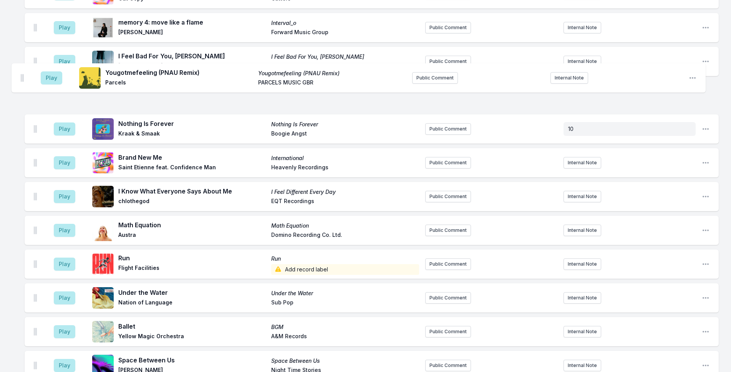
drag, startPoint x: 35, startPoint y: 221, endPoint x: 22, endPoint y: 75, distance: 146.9
click at [22, 75] on div "Missing Data Some of your tracks are missing record label information. This inf…" at bounding box center [365, 316] width 731 height 2075
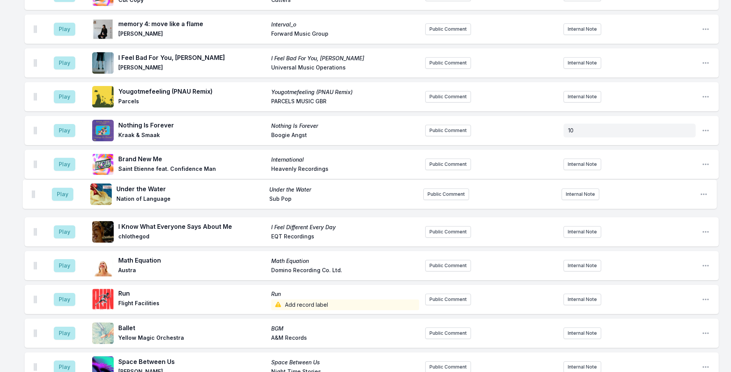
scroll to position [795, 0]
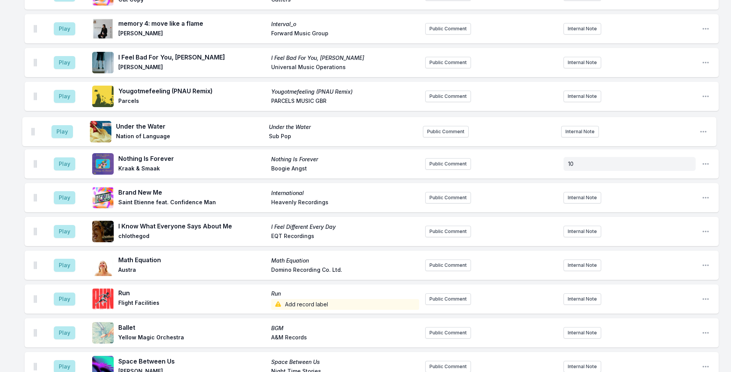
drag, startPoint x: 35, startPoint y: 294, endPoint x: 33, endPoint y: 125, distance: 168.9
click at [33, 125] on ul "Play In Your Corner Bewilderment Pale [PERSON_NAME][DATE] Chief Public Comment …" at bounding box center [372, 229] width 694 height 1849
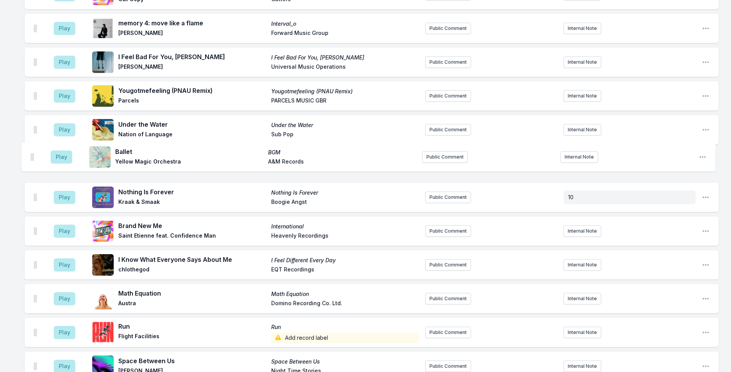
drag, startPoint x: 35, startPoint y: 328, endPoint x: 32, endPoint y: 151, distance: 177.0
click at [32, 151] on ul "Play In Your Corner Bewilderment Pale [PERSON_NAME][DATE] Chief Public Comment …" at bounding box center [372, 228] width 694 height 1849
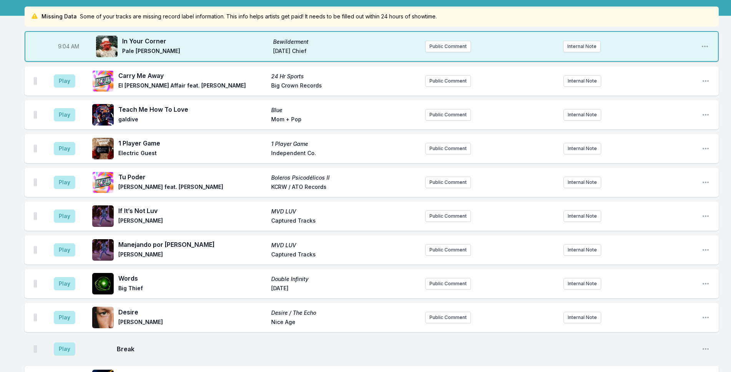
scroll to position [0, 0]
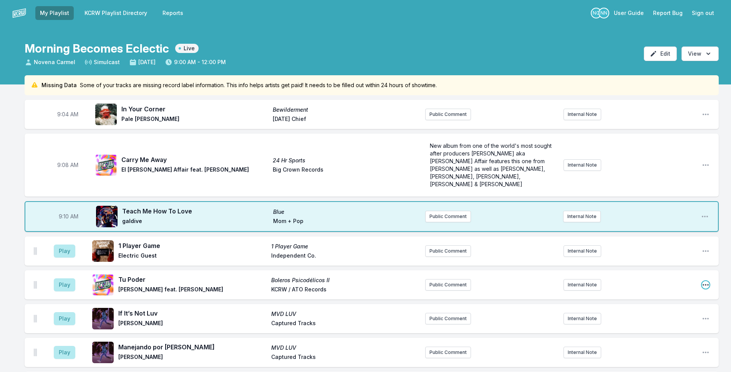
click at [704, 281] on icon "Open playlist item options" at bounding box center [705, 285] width 8 height 8
click at [673, 307] on button "Edit Track Details" at bounding box center [666, 314] width 86 height 14
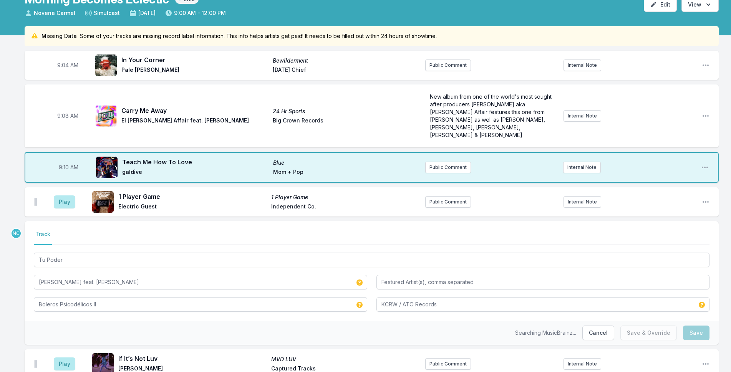
scroll to position [115, 0]
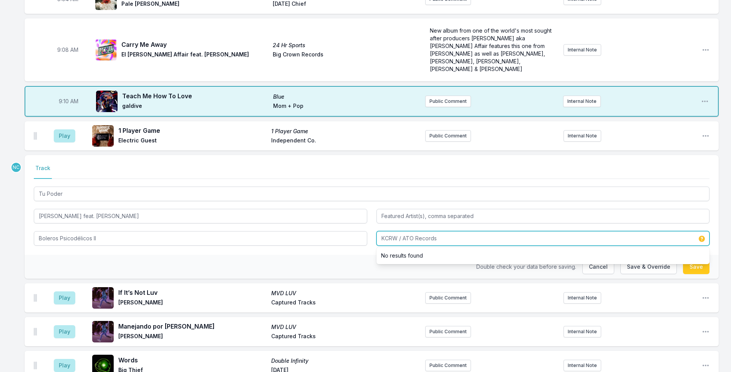
drag, startPoint x: 403, startPoint y: 229, endPoint x: 369, endPoint y: 229, distance: 34.2
click at [369, 229] on div "Tu Poder [PERSON_NAME] feat. [PERSON_NAME] Boleros Psicodélicos II KCRW / ATO R…" at bounding box center [371, 215] width 675 height 61
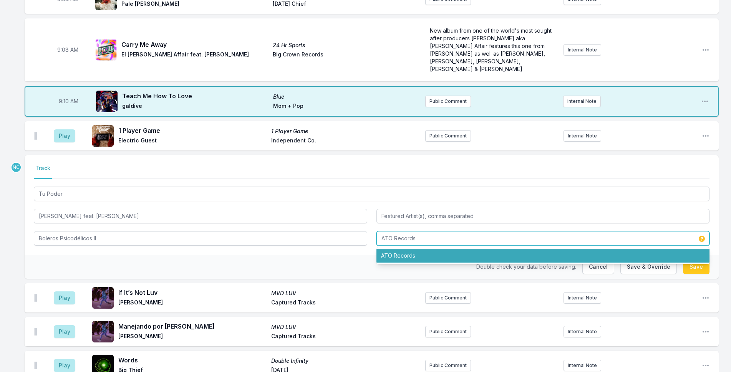
click at [623, 249] on li "ATO Records" at bounding box center [542, 256] width 333 height 14
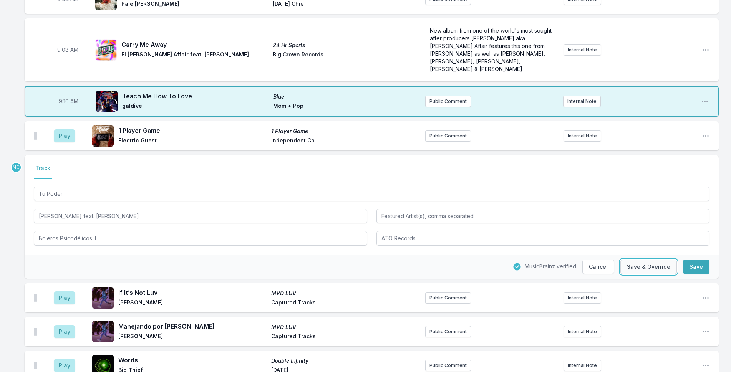
click at [629, 260] on button "Save & Override" at bounding box center [648, 267] width 56 height 15
type input "KCRW / ATO Records"
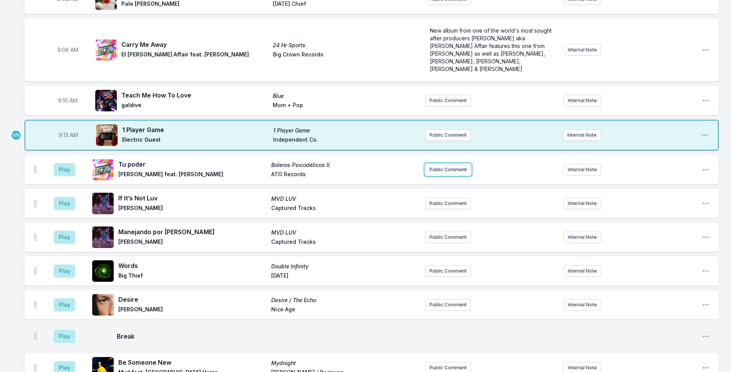
click at [453, 164] on button "Public Comment" at bounding box center [448, 170] width 46 height 12
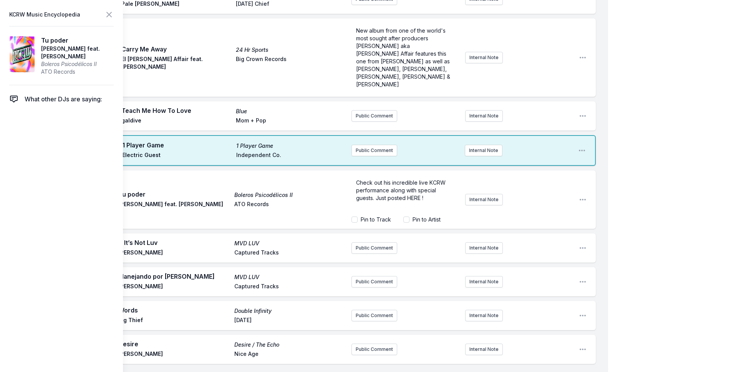
click at [414, 184] on span "Check out his incredible live KCRW performance along with special guests. Just …" at bounding box center [401, 190] width 91 height 22
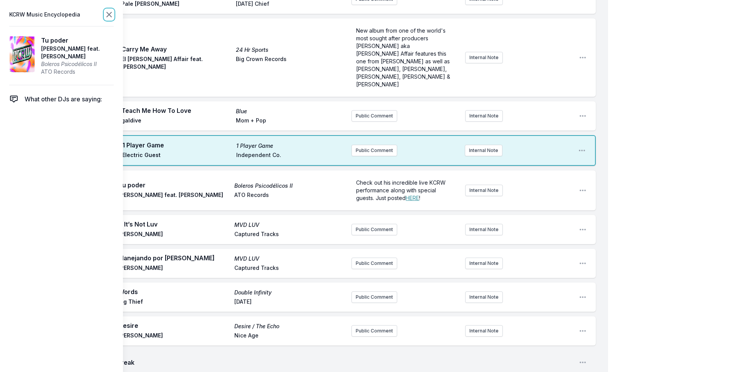
click at [106, 17] on icon at bounding box center [108, 14] width 9 height 9
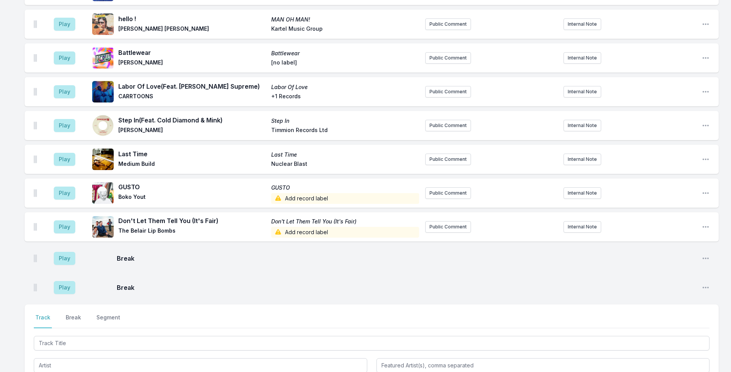
scroll to position [1728, 0]
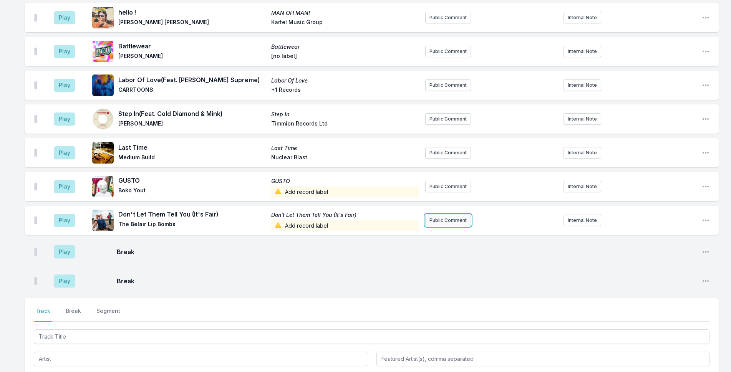
click at [436, 215] on button "Public Comment" at bounding box center [448, 221] width 46 height 12
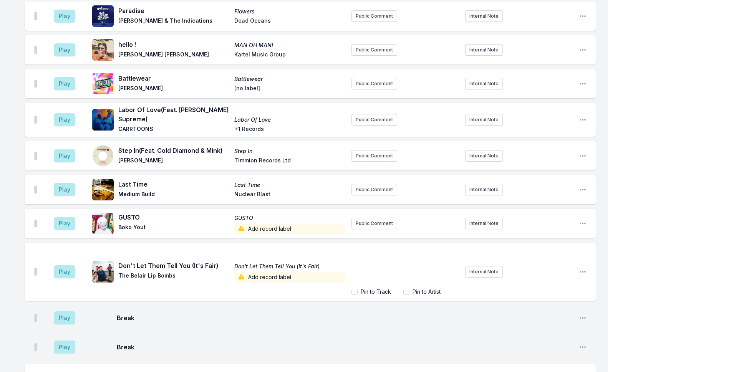
scroll to position [1757, 0]
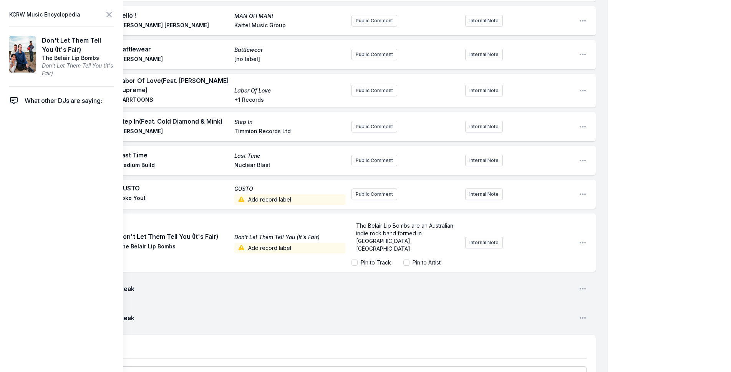
click at [356, 219] on div "The Belair Lip Bombs are an Australian indie rock band formed in [GEOGRAPHIC_DA…" at bounding box center [404, 237] width 107 height 37
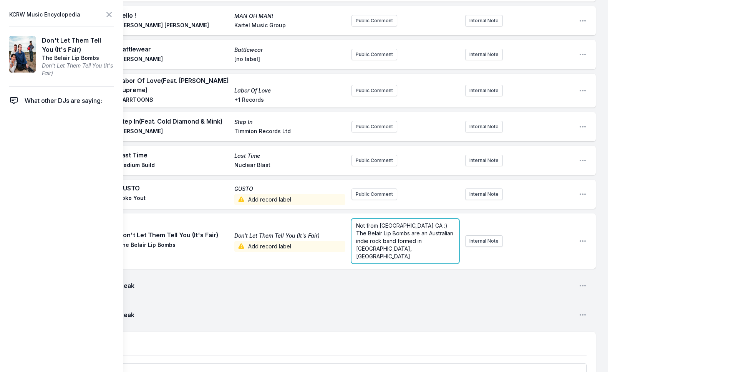
click at [438, 230] on p "The Belair Lip Bombs are an Australian indie rock band formed in [GEOGRAPHIC_DA…" at bounding box center [405, 245] width 98 height 31
click at [428, 230] on span "The Belair Lip Bombs are an Australian indie rock band formed in [GEOGRAPHIC_DA…" at bounding box center [405, 245] width 99 height 30
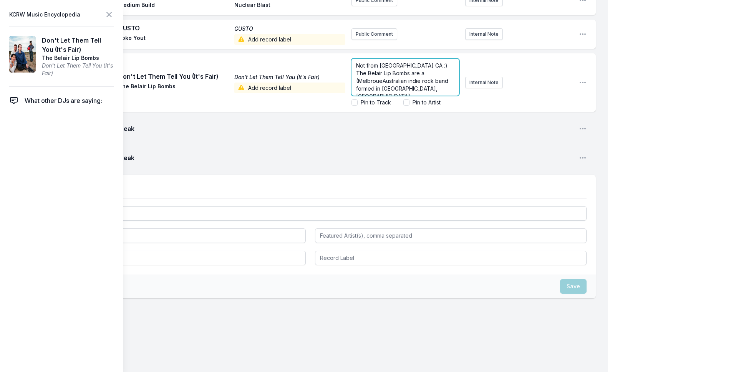
scroll to position [1899, 0]
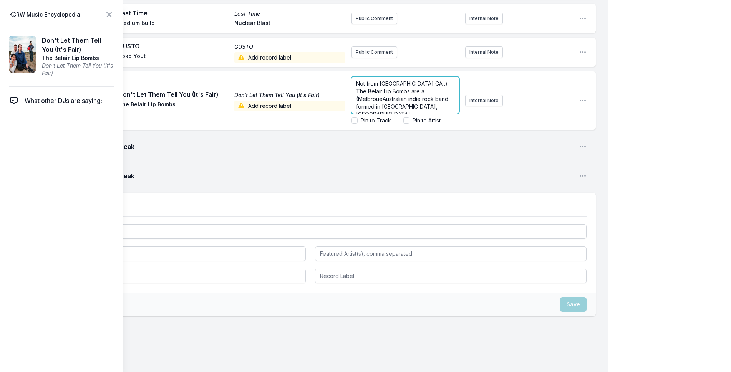
click at [419, 88] on span "The Belair Lip Bombs are a (MelbroueAustralian indie rock band formed in [GEOGR…" at bounding box center [403, 103] width 94 height 30
click at [368, 88] on span "The Belair Lip Bombs are a (MelbroueAustralian indie rock band formed in [GEOGR…" at bounding box center [403, 103] width 94 height 30
drag, startPoint x: 382, startPoint y: 74, endPoint x: 353, endPoint y: 73, distance: 29.6
click at [353, 77] on div "Not from [GEOGRAPHIC_DATA] CA :) The Belair Lip Bombs are a (MelbroueAustralian…" at bounding box center [404, 95] width 107 height 37
click at [424, 88] on span "The Belair Lip Bombs are a Australian indie rock band formed in [GEOGRAPHIC_DAT…" at bounding box center [404, 103] width 96 height 30
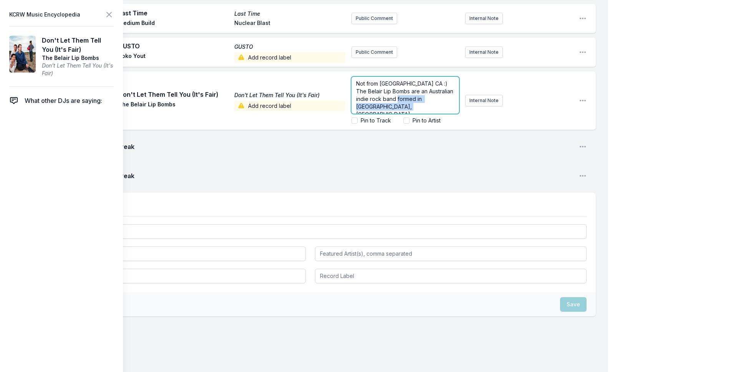
drag, startPoint x: 397, startPoint y: 84, endPoint x: 398, endPoint y: 73, distance: 11.9
click at [398, 88] on p "The Belair Lip Bombs are an Australian indie rock band formed in [GEOGRAPHIC_DA…" at bounding box center [405, 103] width 98 height 31
click at [456, 77] on div "Not from [GEOGRAPHIC_DATA] CA :) The Belair Lip Bombs are an Australian indie r…" at bounding box center [404, 95] width 107 height 37
click at [452, 79] on div "Not from [GEOGRAPHIC_DATA] CA :) The Belair Lip Bombs are an Australian ([GEOGR…" at bounding box center [404, 95] width 107 height 37
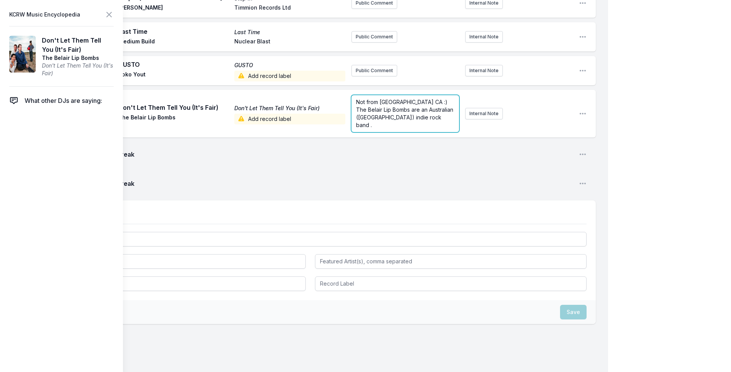
click at [404, 95] on form "Not from [GEOGRAPHIC_DATA] CA :) The Belair Lip Bombs are an Australian ([GEOGR…" at bounding box center [404, 113] width 107 height 37
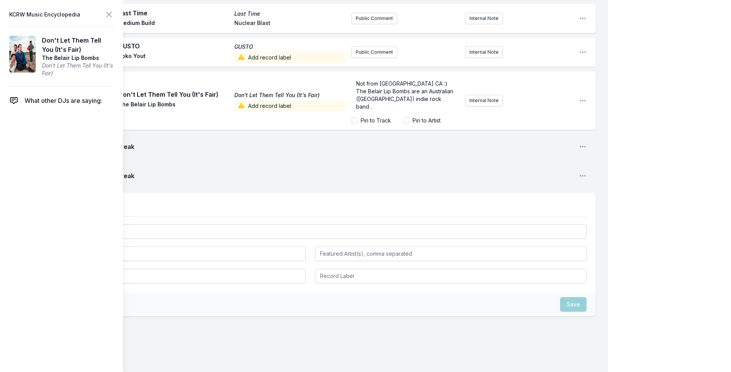
click at [430, 117] on label "Pin to Artist" at bounding box center [426, 121] width 28 height 8
click at [409, 117] on input "Pin to Artist" at bounding box center [406, 120] width 6 height 6
checkbox input "false"
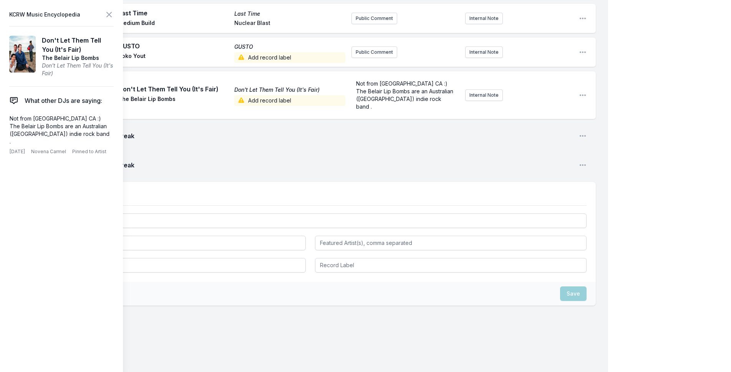
scroll to position [1880, 0]
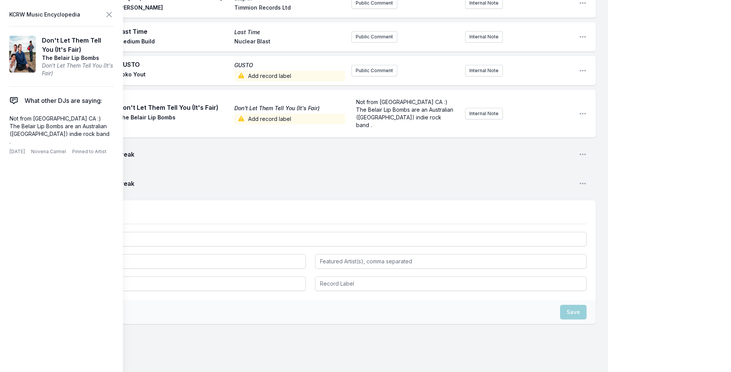
click at [106, 10] on icon at bounding box center [108, 14] width 9 height 9
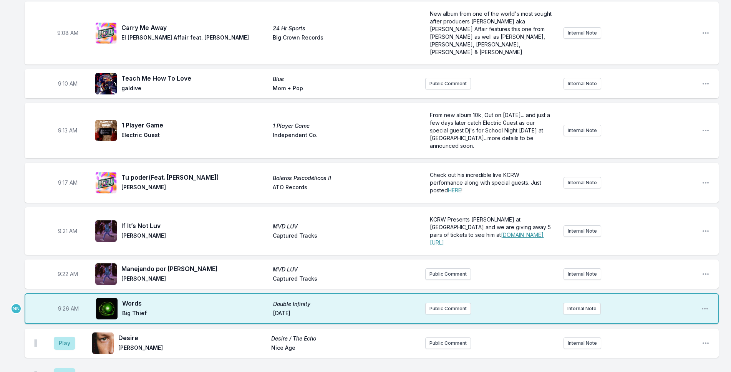
scroll to position [117, 0]
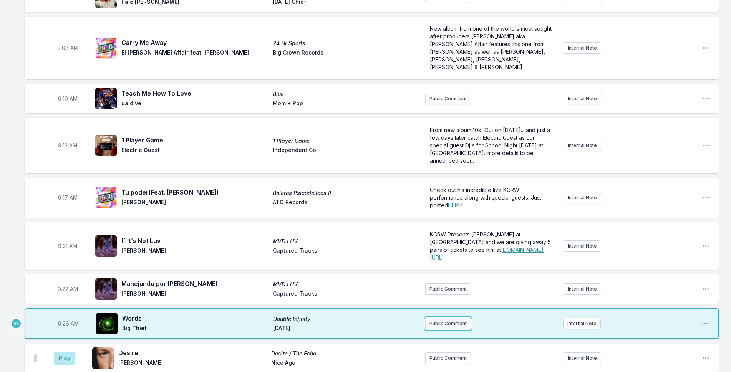
click at [465, 318] on button "Public Comment" at bounding box center [448, 324] width 46 height 12
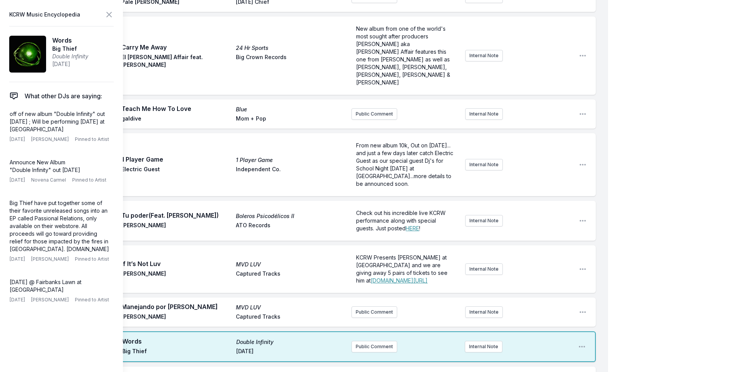
drag, startPoint x: 48, startPoint y: 122, endPoint x: 1, endPoint y: 113, distance: 47.4
click at [1, 113] on aside "KCRW Music Encyclopedia Words Big Thief Double Infinity [DATE] What other DJs a…" at bounding box center [61, 186] width 123 height 372
copy p "off of new album "Double Infinity" out [DATE] ; Will be performing [DATE] at [G…"
click at [382, 341] on button "Public Comment" at bounding box center [374, 347] width 46 height 12
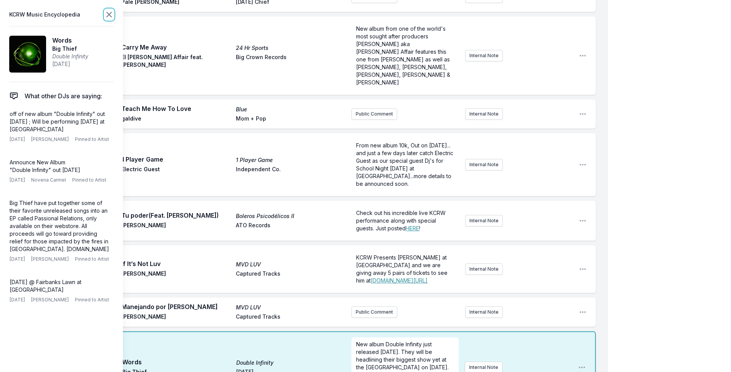
click at [106, 15] on icon at bounding box center [108, 14] width 9 height 9
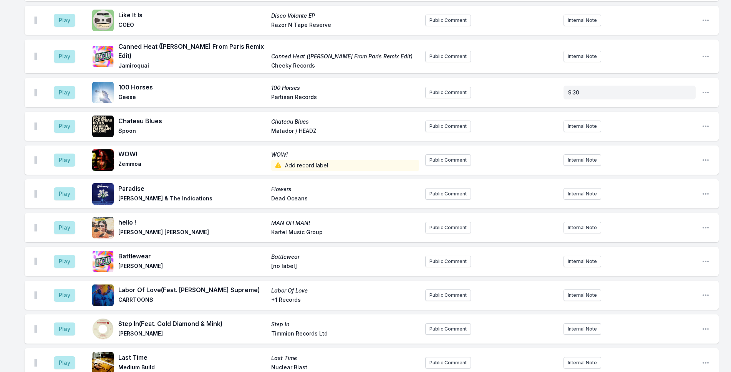
scroll to position [1900, 0]
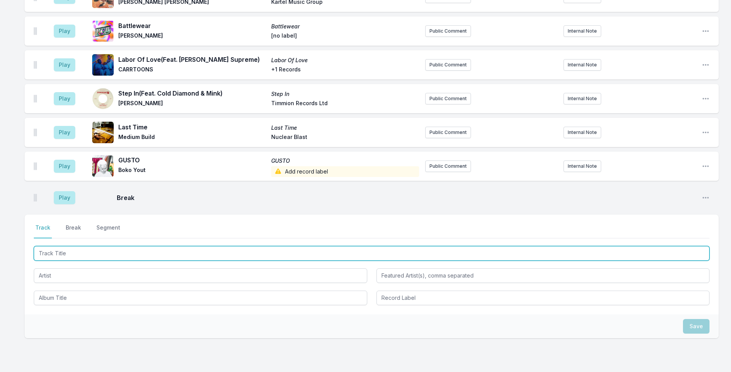
click at [150, 246] on input "Track Title" at bounding box center [371, 253] width 675 height 15
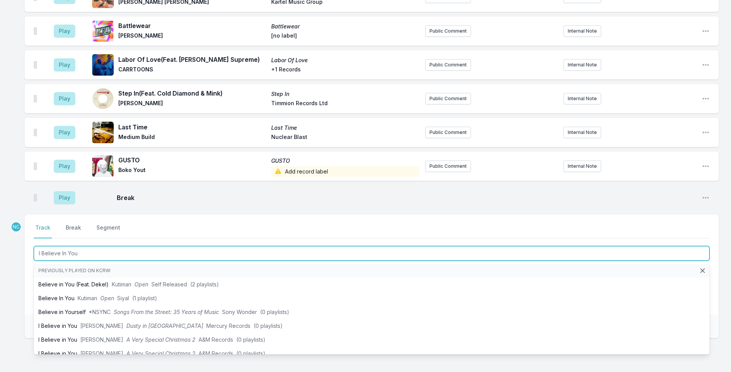
type input "I Believe In You"
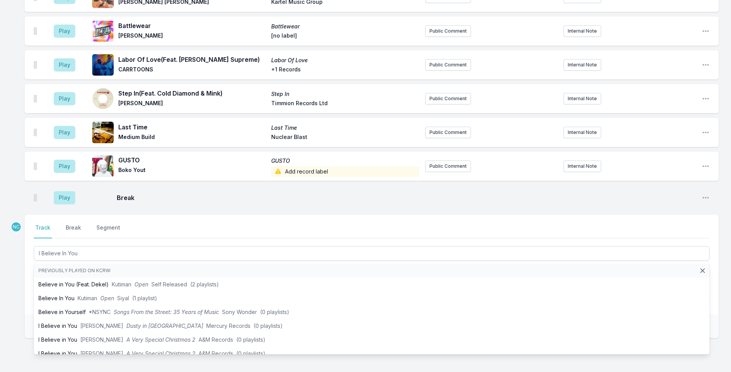
click at [265, 346] on div "NC Select a tab Track Break Segment Track Break Segment I Believe In You Previo…" at bounding box center [372, 301] width 694 height 173
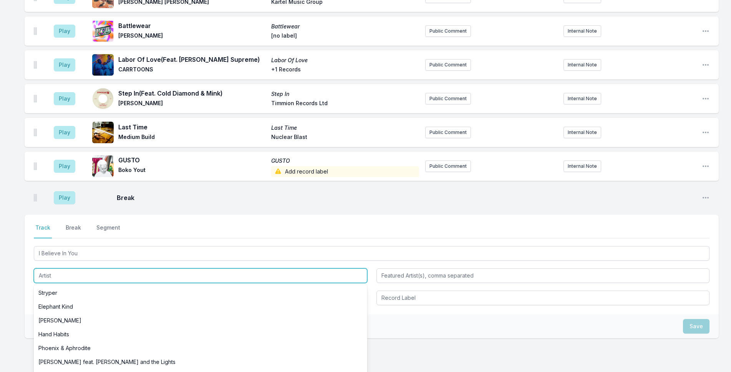
click at [212, 268] on input "Artist" at bounding box center [200, 275] width 333 height 15
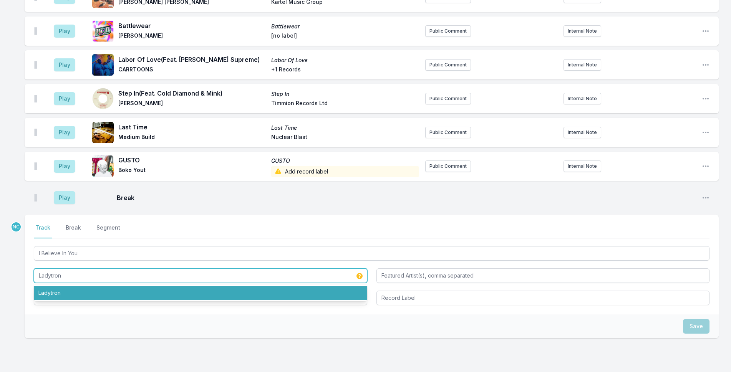
click at [334, 286] on li "Ladytron" at bounding box center [200, 293] width 333 height 14
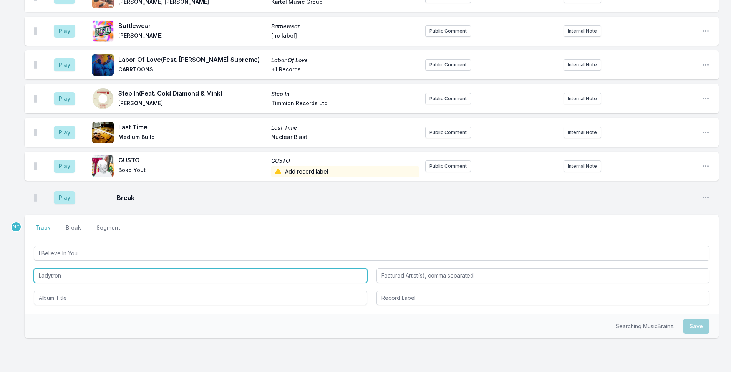
type input "Ladytron"
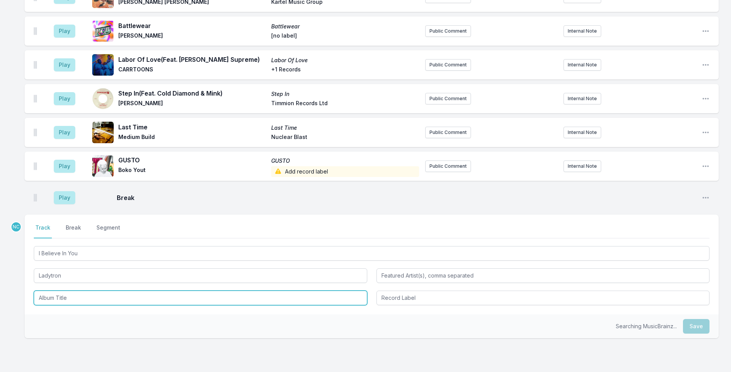
click at [283, 291] on input "Album Title" at bounding box center [200, 298] width 333 height 15
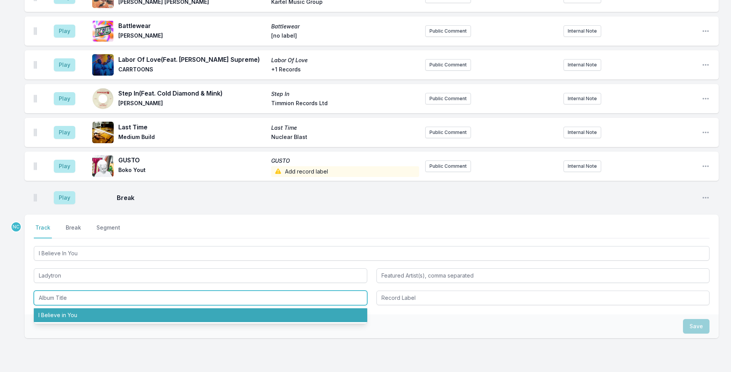
click at [219, 308] on li "I Believe in You" at bounding box center [200, 315] width 333 height 14
type input "I Believe in You"
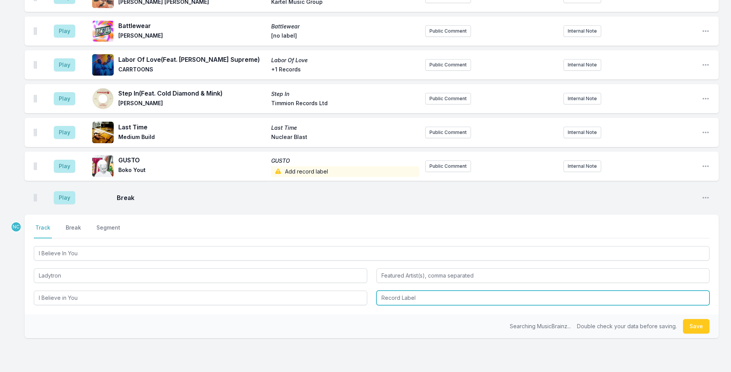
click at [450, 291] on input "Record Label" at bounding box center [542, 298] width 333 height 15
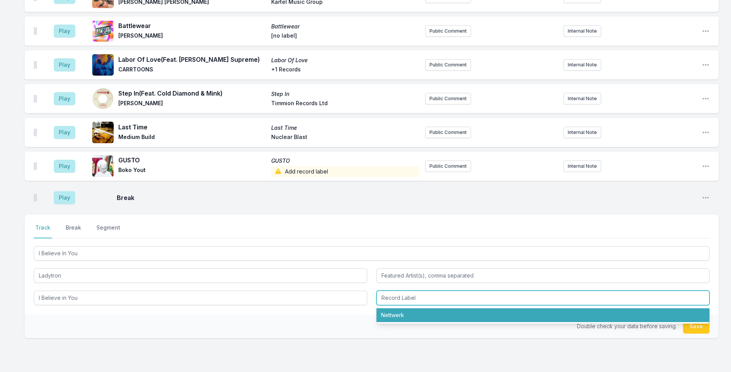
click at [448, 308] on li "Nettwerk" at bounding box center [542, 315] width 333 height 14
type input "Nettwerk"
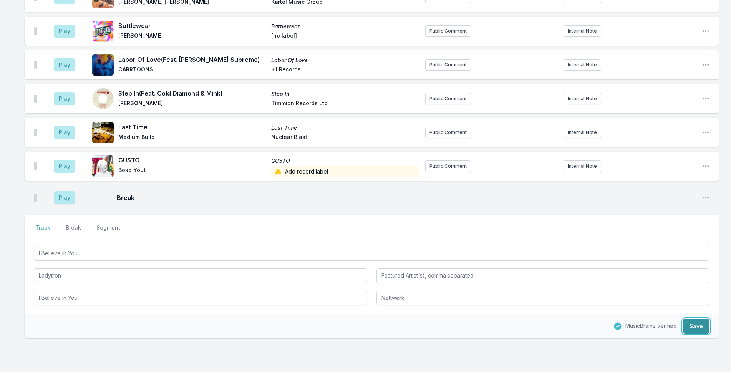
click at [704, 319] on button "Save" at bounding box center [696, 326] width 26 height 15
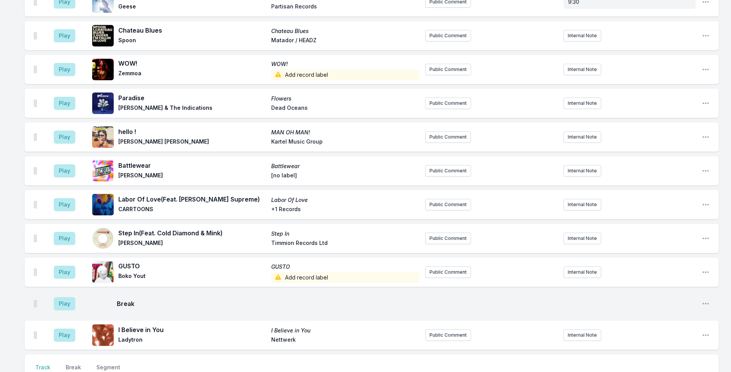
scroll to position [1742, 0]
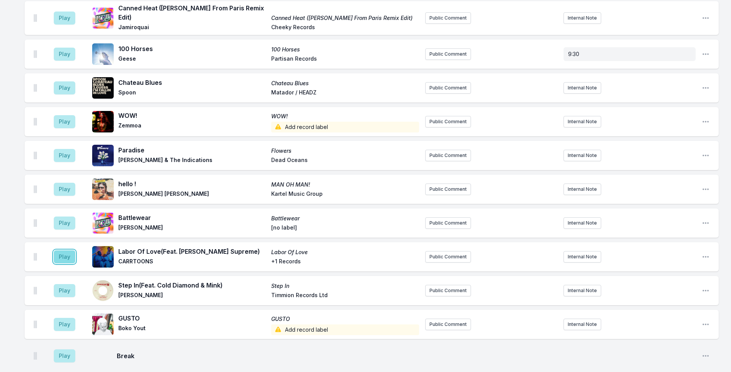
click at [66, 250] on button "Play" at bounding box center [64, 256] width 21 height 13
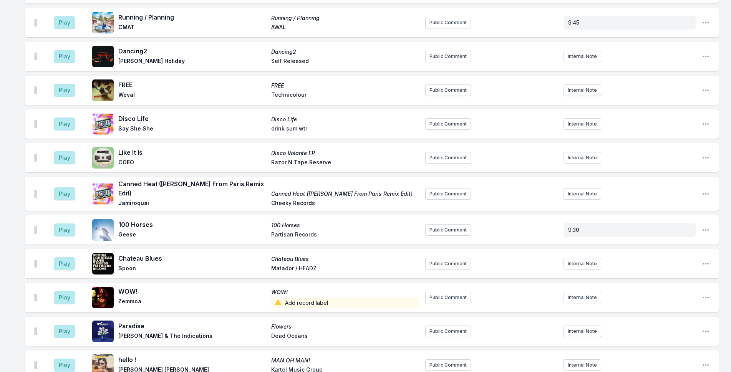
scroll to position [1934, 0]
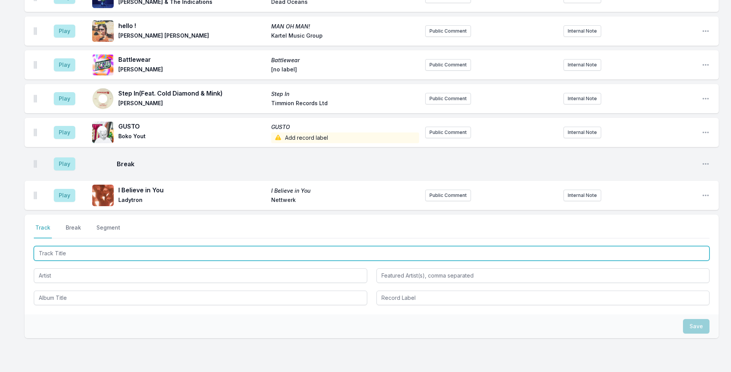
drag, startPoint x: 286, startPoint y: 217, endPoint x: 304, endPoint y: 216, distance: 17.7
click at [290, 246] on input "Track Title" at bounding box center [371, 253] width 675 height 15
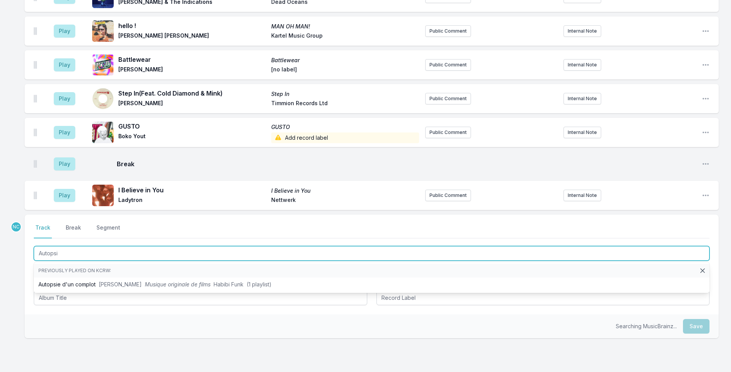
type input "Autopsie"
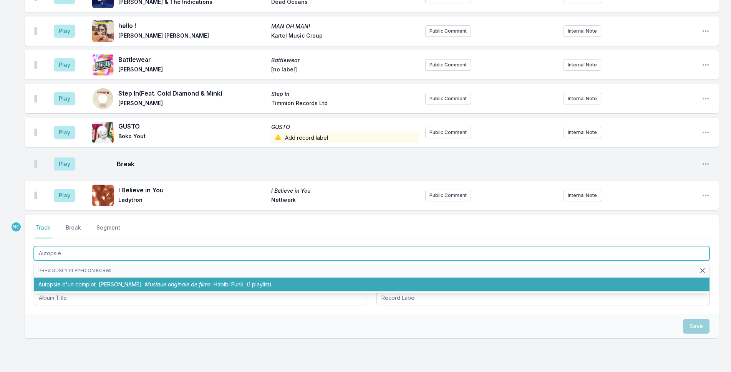
click at [405, 278] on li "Autopsie d'un complot [PERSON_NAME] Musique originale de films [PERSON_NAME] (1…" at bounding box center [371, 285] width 675 height 14
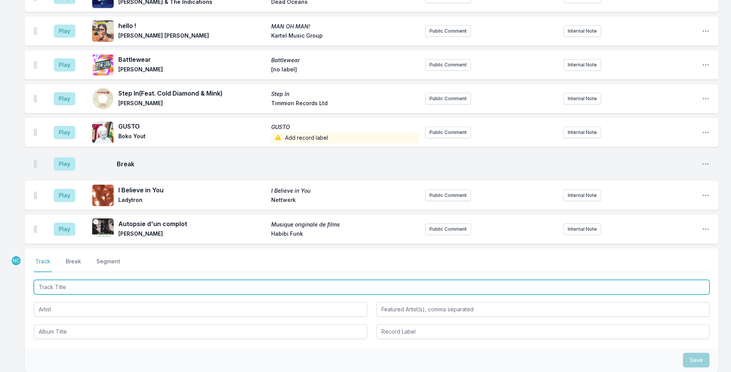
scroll to position [1968, 0]
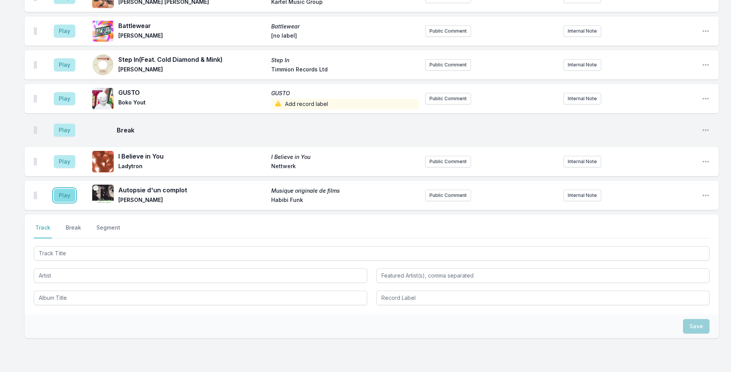
click at [68, 189] on button "Play" at bounding box center [64, 195] width 21 height 13
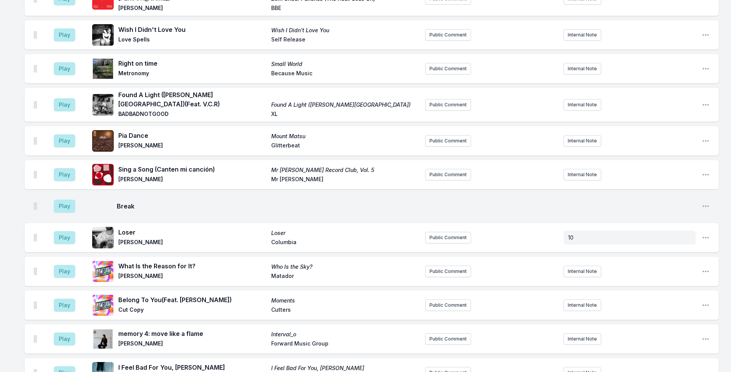
scroll to position [1057, 0]
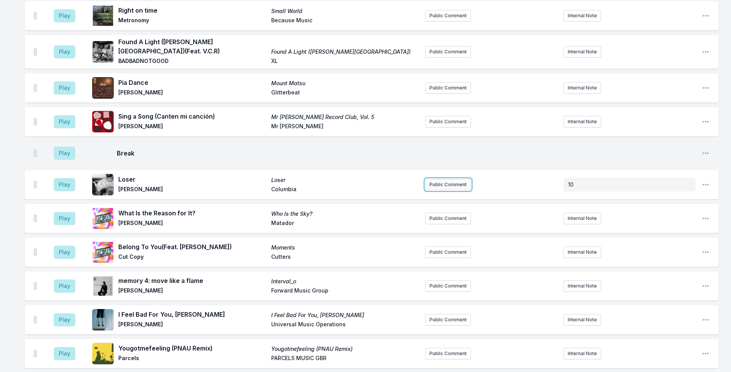
click at [451, 179] on button "Public Comment" at bounding box center [448, 185] width 46 height 12
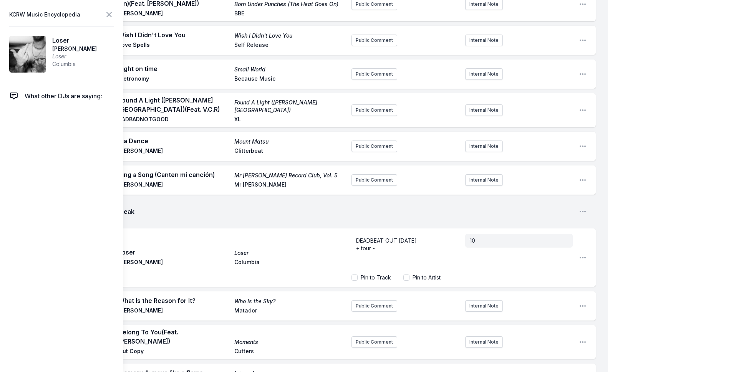
click at [638, 211] on div "My Playlist KCRW Playlist Directory Reports NC NN User Guide Report Bug Sign ou…" at bounding box center [365, 304] width 731 height 2723
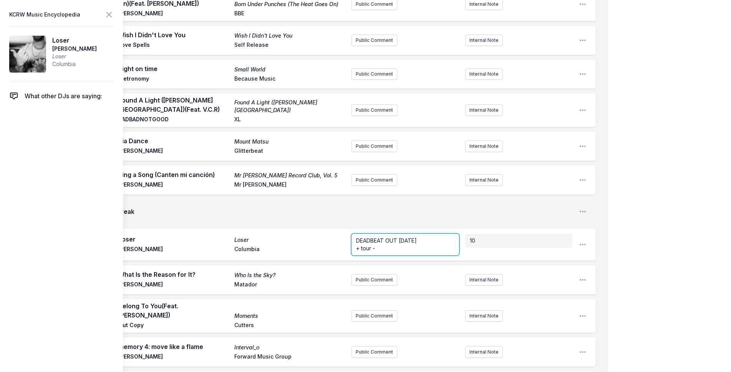
click at [406, 237] on span "DEADBEAT OUT [DATE]" at bounding box center [386, 240] width 61 height 7
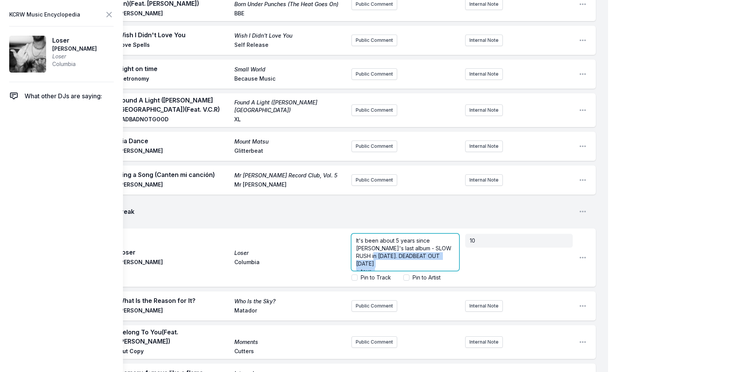
drag, startPoint x: 380, startPoint y: 229, endPoint x: 293, endPoint y: 218, distance: 87.8
click at [293, 228] on div "Play Loser Loser [PERSON_NAME] Columbia It's been about 5 years since [PERSON_N…" at bounding box center [310, 257] width 571 height 58
click at [375, 268] on p "+ tour -" at bounding box center [405, 272] width 98 height 8
drag, startPoint x: 378, startPoint y: 229, endPoint x: 349, endPoint y: 228, distance: 28.4
click at [349, 228] on div "Play Loser Loser [PERSON_NAME] Columbia It's been about 5 years since [PERSON_N…" at bounding box center [310, 257] width 571 height 58
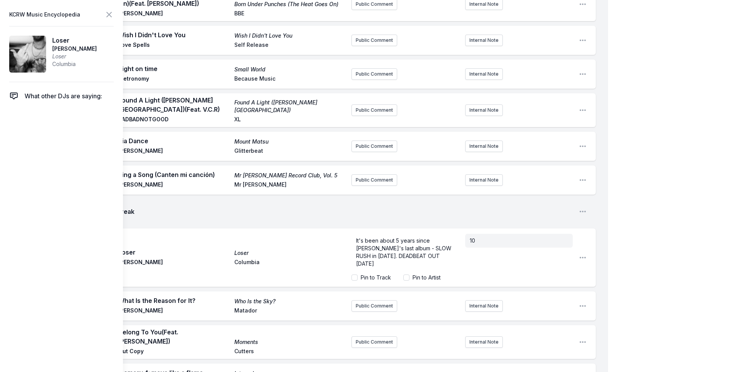
click at [648, 147] on div "My Playlist KCRW Playlist Directory Reports NC NN User Guide Report Bug Sign ou…" at bounding box center [365, 304] width 731 height 2723
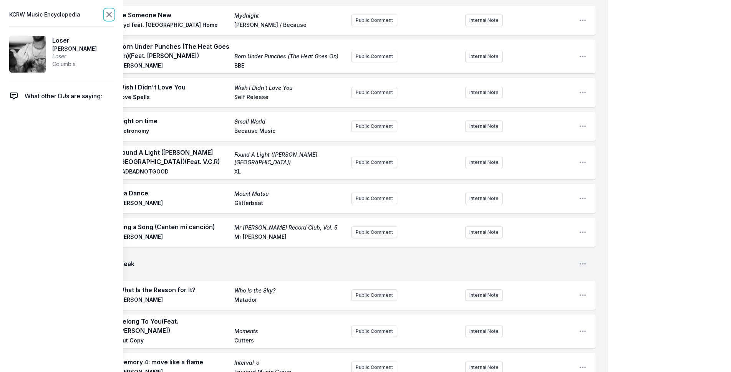
click at [110, 14] on icon at bounding box center [109, 14] width 5 height 5
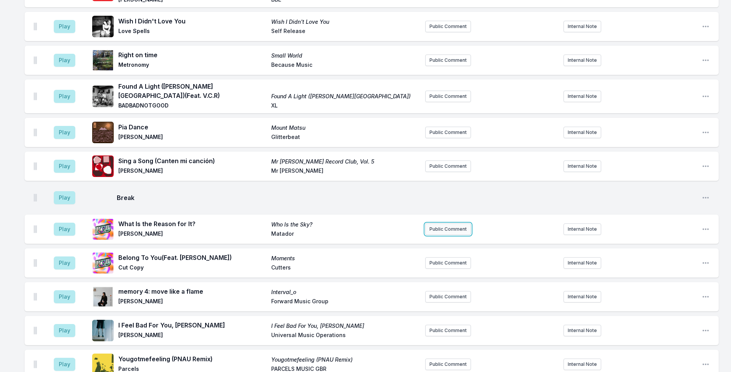
click at [449, 223] on button "Public Comment" at bounding box center [448, 229] width 46 height 12
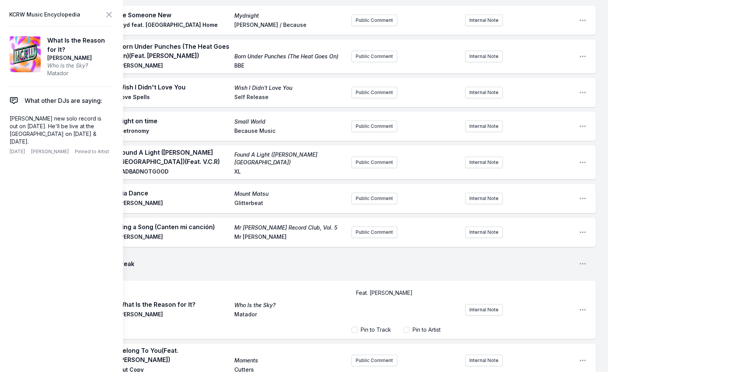
click at [625, 132] on div "My Playlist KCRW Playlist Directory Reports NC NN User Guide Report Bug Sign ou…" at bounding box center [365, 314] width 731 height 2742
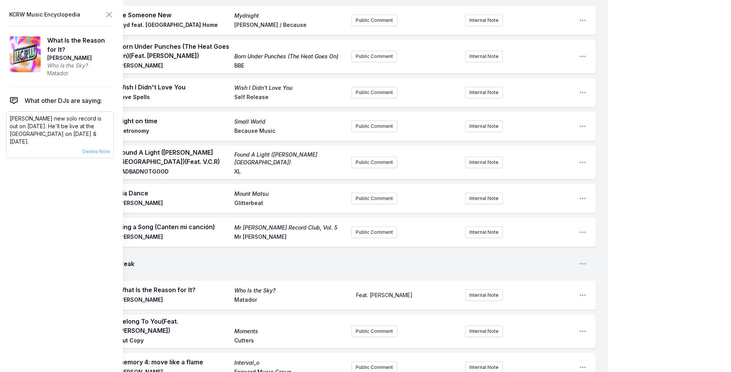
click at [66, 128] on p "[PERSON_NAME] new solo record is out on [DATE]. He'll be live at the [GEOGRAPHI…" at bounding box center [60, 130] width 101 height 31
drag, startPoint x: 47, startPoint y: 125, endPoint x: 103, endPoint y: 135, distance: 56.9
click at [103, 135] on p "[PERSON_NAME] new solo record is out on [DATE]. He'll be live at the [GEOGRAPHI…" at bounding box center [60, 130] width 101 height 31
copy p "He'll be live at the [GEOGRAPHIC_DATA] on [DATE] & [DATE]."
click at [378, 292] on span "Feat. [PERSON_NAME]" at bounding box center [384, 295] width 56 height 7
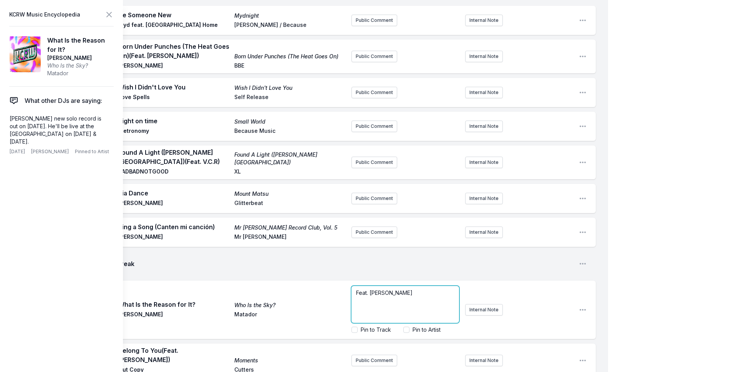
click at [435, 289] on p "Feat. [PERSON_NAME]" at bounding box center [405, 293] width 98 height 8
click at [417, 289] on p "Feat. [PERSON_NAME]" at bounding box center [405, 293] width 98 height 8
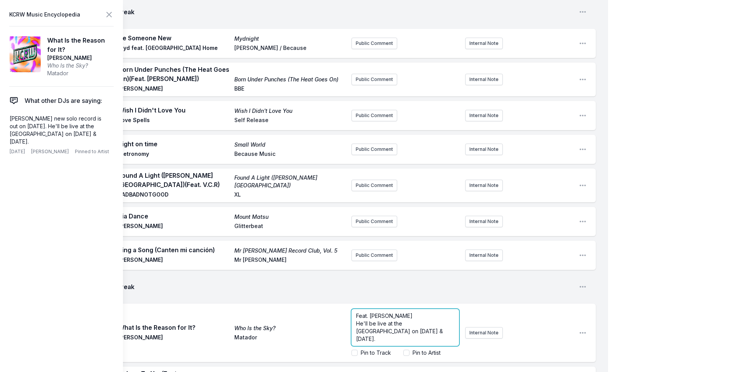
click at [416, 312] on p "Feat. [PERSON_NAME]" at bounding box center [405, 316] width 98 height 8
click at [655, 111] on div "My Playlist KCRW Playlist Directory Reports NC NN User Guide Report Bug Sign ou…" at bounding box center [365, 325] width 731 height 2765
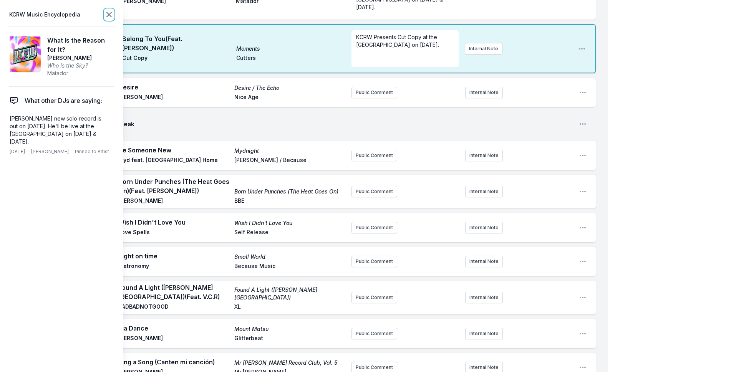
click at [109, 16] on icon at bounding box center [108, 14] width 9 height 9
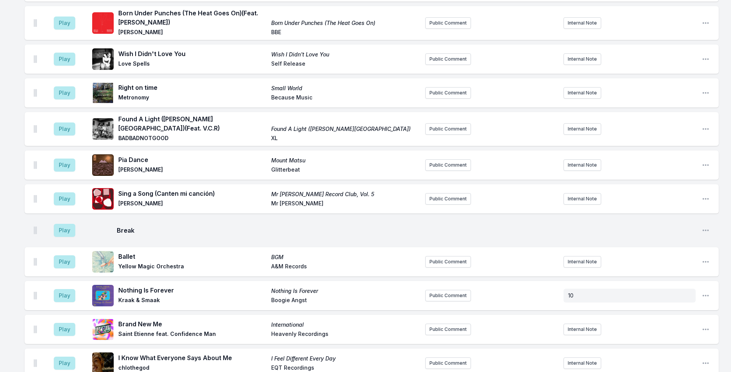
scroll to position [1326, 0]
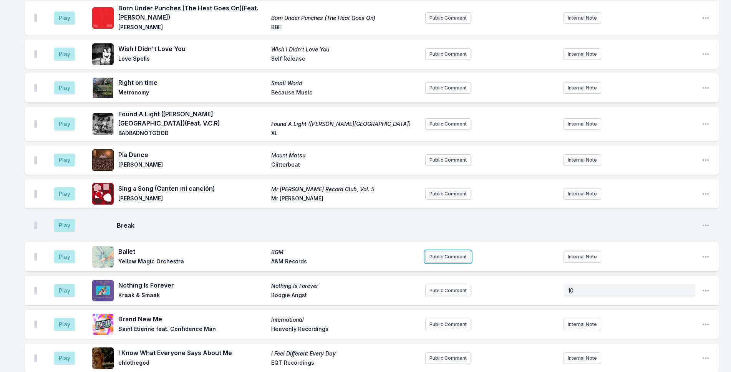
click at [459, 251] on button "Public Comment" at bounding box center [448, 257] width 46 height 12
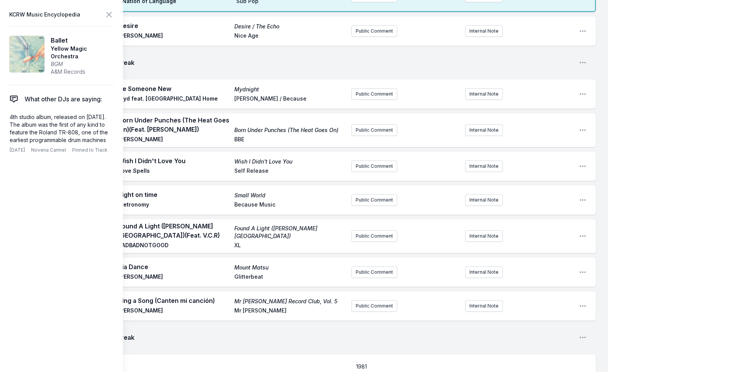
click at [652, 164] on div "My Playlist KCRW Playlist Directory Reports NC NN User Guide Report Bug Sign ou…" at bounding box center [365, 112] width 731 height 2877
click at [104, 15] on icon at bounding box center [108, 14] width 9 height 9
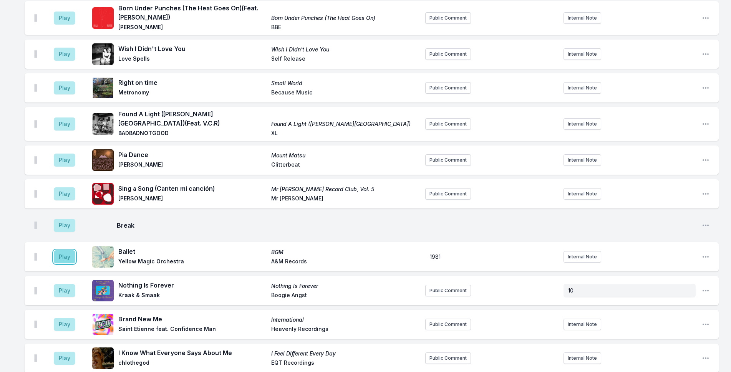
click at [56, 250] on button "Play" at bounding box center [64, 256] width 21 height 13
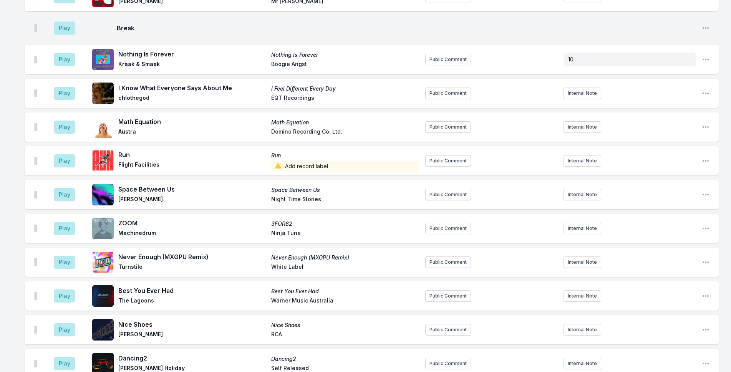
scroll to position [1633, 0]
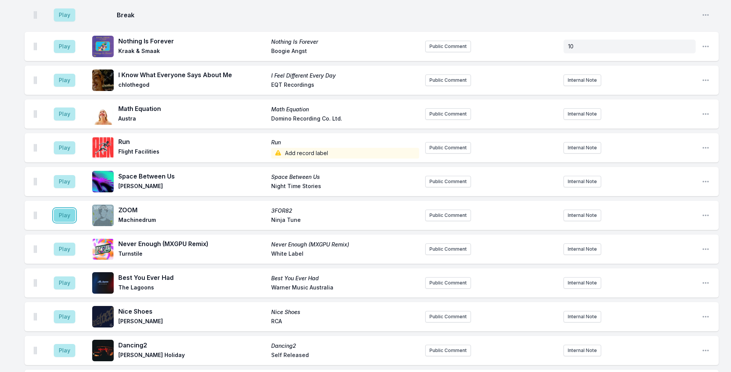
click at [69, 209] on button "Play" at bounding box center [64, 215] width 21 height 13
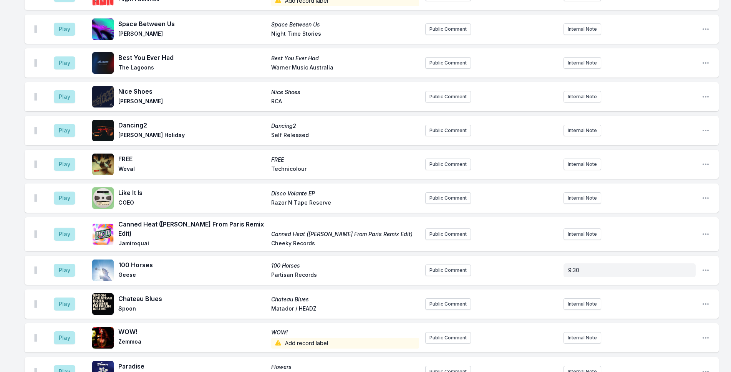
scroll to position [2112, 0]
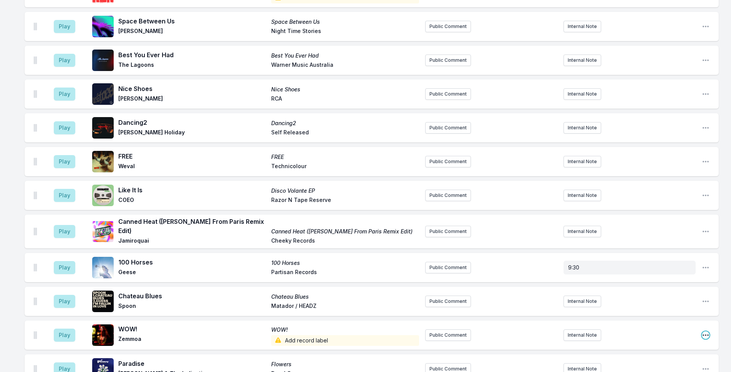
click at [703, 331] on icon "Open playlist item options" at bounding box center [705, 335] width 8 height 8
click at [638, 371] on button "Delete Entry" at bounding box center [666, 378] width 86 height 14
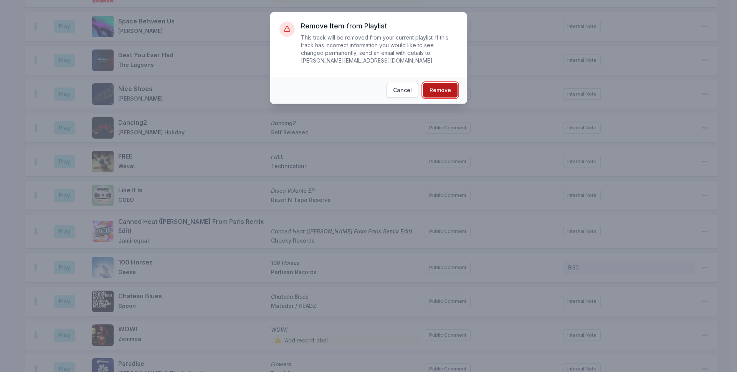
click at [433, 84] on button "Remove" at bounding box center [440, 90] width 35 height 15
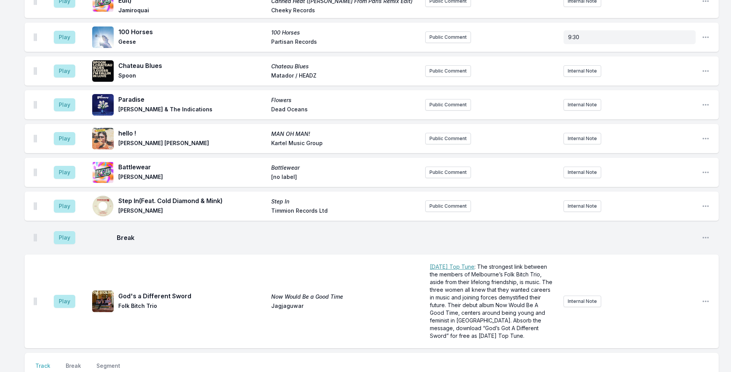
scroll to position [2419, 0]
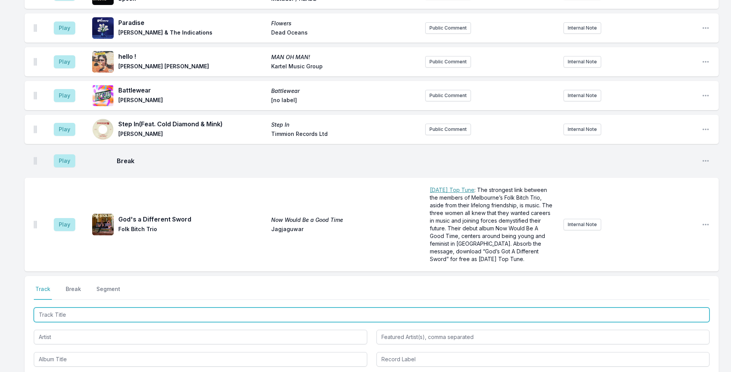
click at [229, 308] on input "Track Title" at bounding box center [371, 315] width 675 height 15
type input "If It Matters"
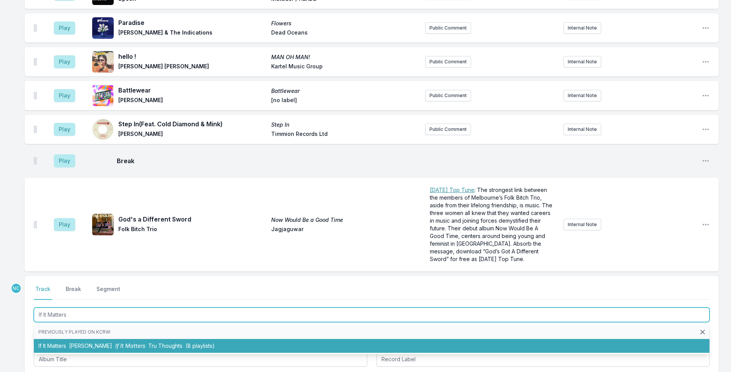
click at [281, 339] on li "If It Matters [PERSON_NAME] If It Matters Tru Thoughts (8 playlists)" at bounding box center [371, 346] width 675 height 14
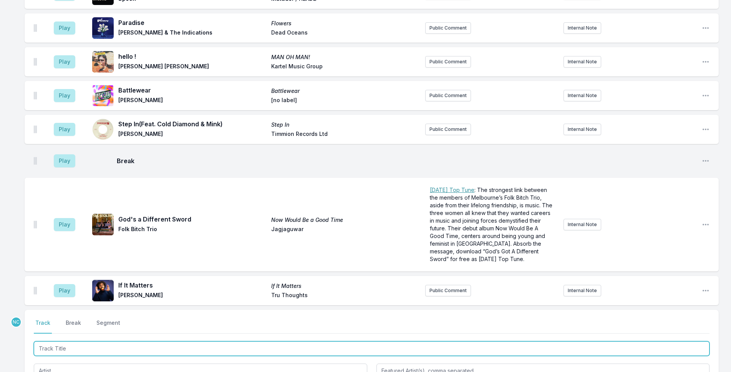
scroll to position [2453, 0]
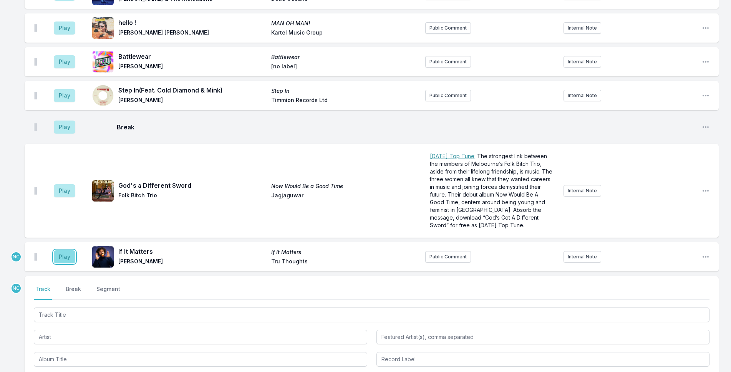
click at [62, 250] on button "Play" at bounding box center [64, 256] width 21 height 13
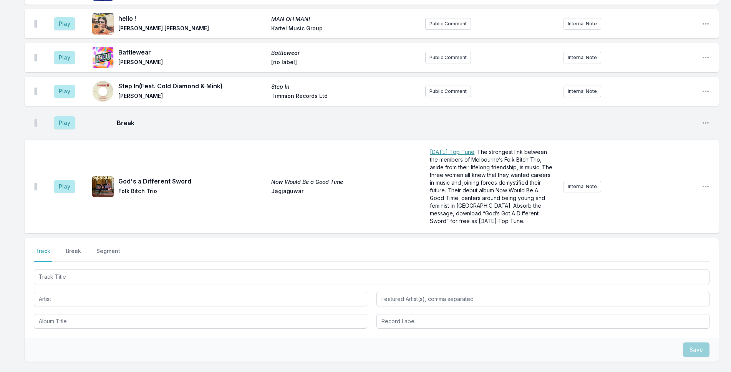
scroll to position [2503, 0]
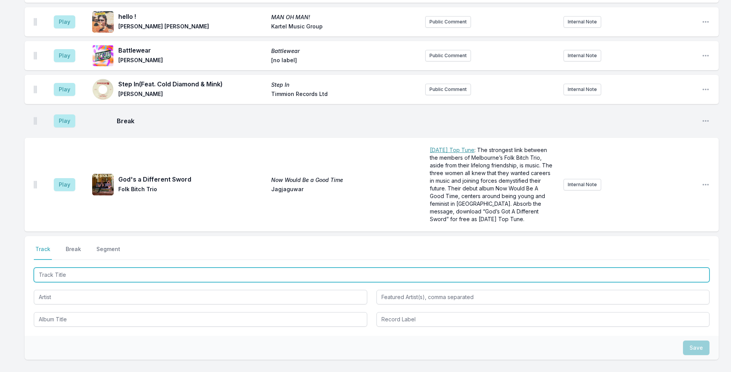
drag, startPoint x: 237, startPoint y: 216, endPoint x: 380, endPoint y: 198, distance: 144.3
click at [267, 268] on input "Track Title" at bounding box center [371, 275] width 675 height 15
type input "meet me in [GEOGRAPHIC_DATA]"
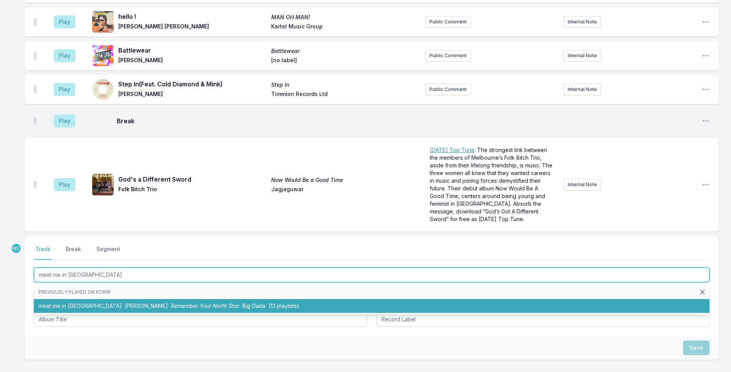
click at [268, 303] on span "(13 playlists)" at bounding box center [283, 306] width 31 height 7
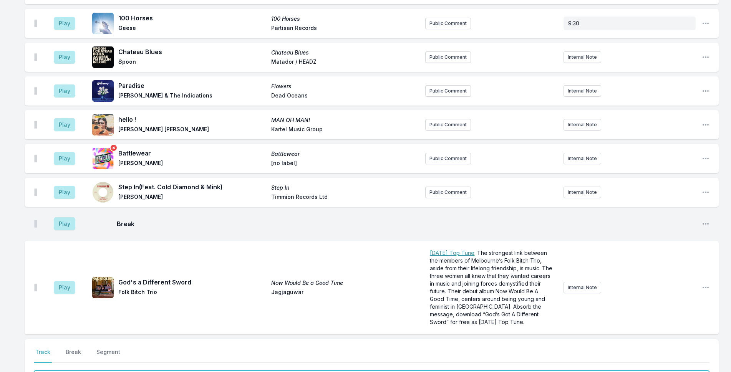
scroll to position [2487, 0]
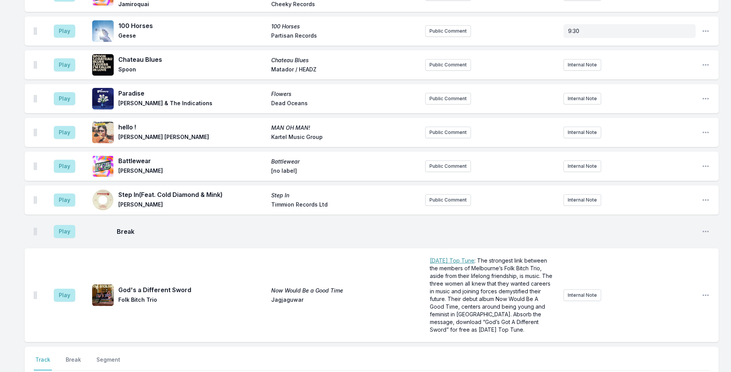
type input "Long Tailed Winter Bird"
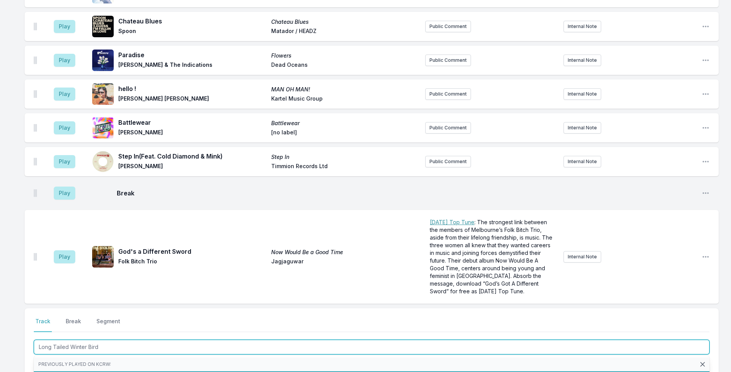
click at [235, 372] on span "Capitol Records / MPL" at bounding box center [213, 378] width 56 height 7
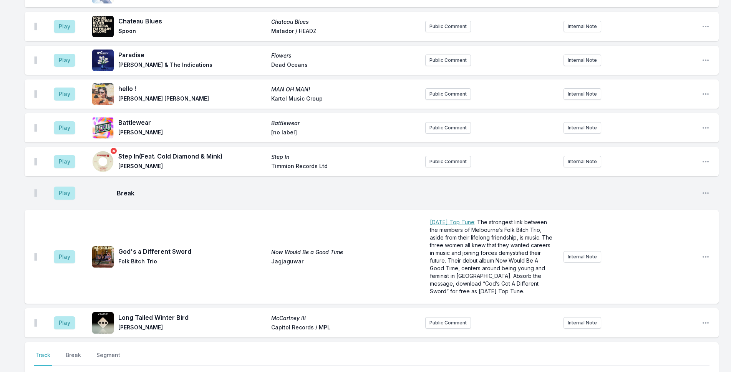
scroll to position [2559, 0]
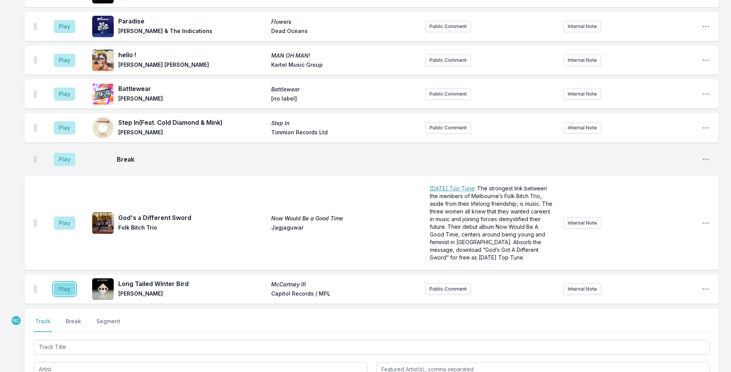
click at [66, 283] on button "Play" at bounding box center [64, 289] width 21 height 13
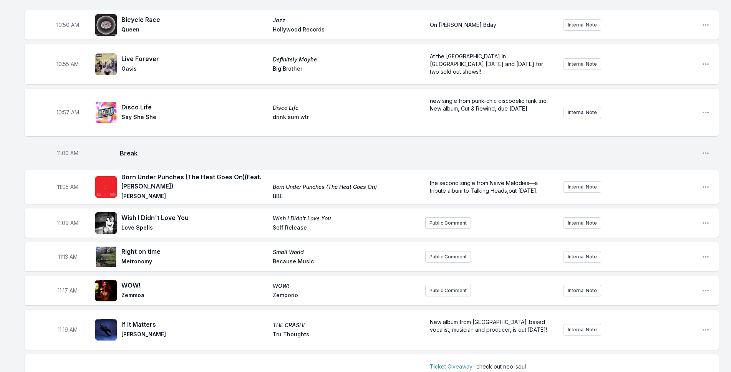
scroll to position [1561, 0]
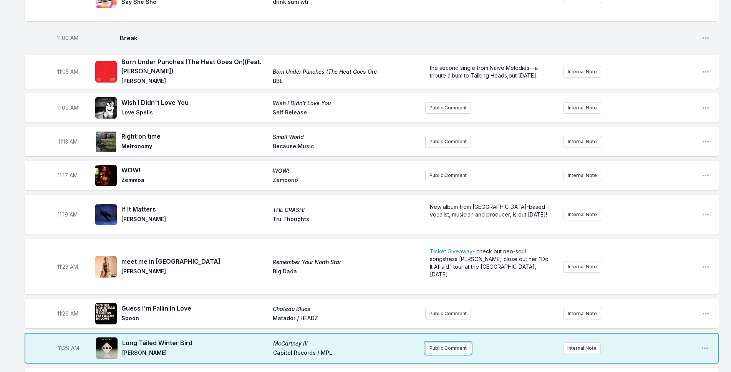
click at [446, 342] on button "Public Comment" at bounding box center [448, 348] width 46 height 12
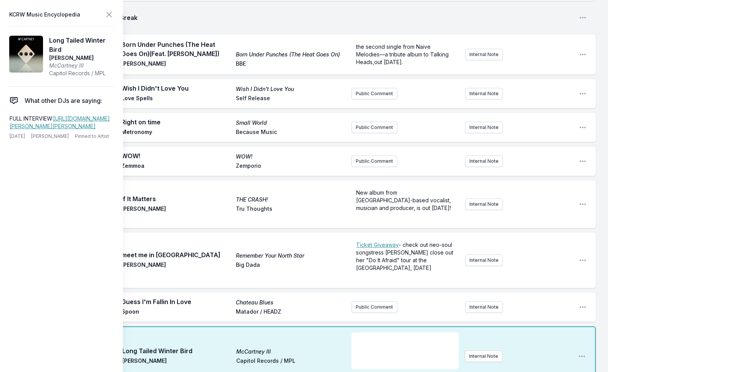
scroll to position [1714, 0]
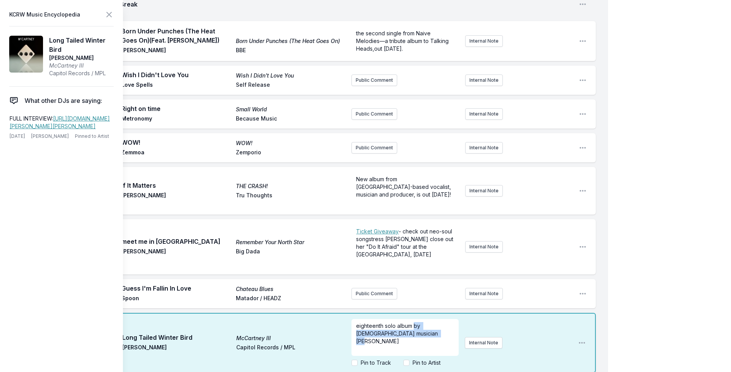
drag, startPoint x: 435, startPoint y: 263, endPoint x: 413, endPoint y: 250, distance: 24.8
click at [413, 322] on p "eighteenth solo album by [DEMOGRAPHIC_DATA] musician [PERSON_NAME]" at bounding box center [405, 333] width 98 height 23
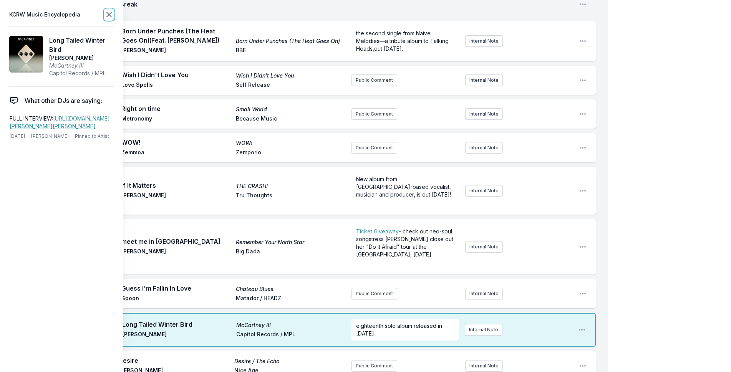
click at [111, 10] on icon at bounding box center [108, 14] width 9 height 9
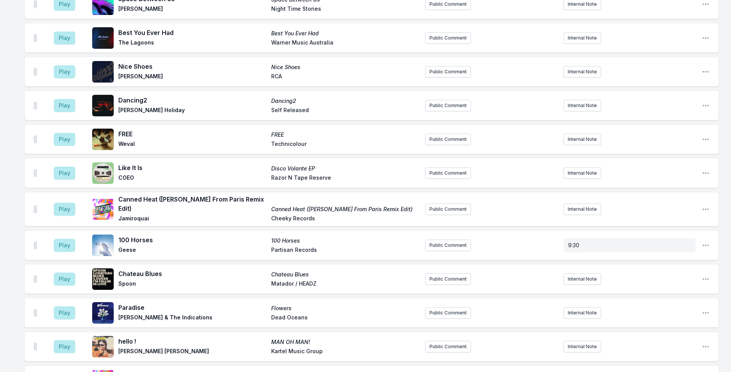
scroll to position [2482, 0]
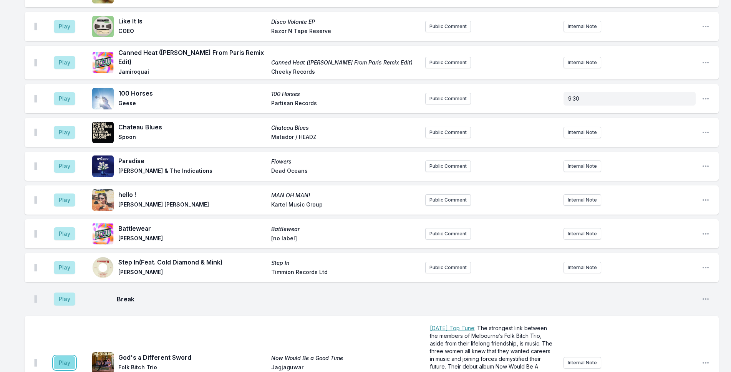
click at [66, 356] on button "Play" at bounding box center [64, 362] width 21 height 13
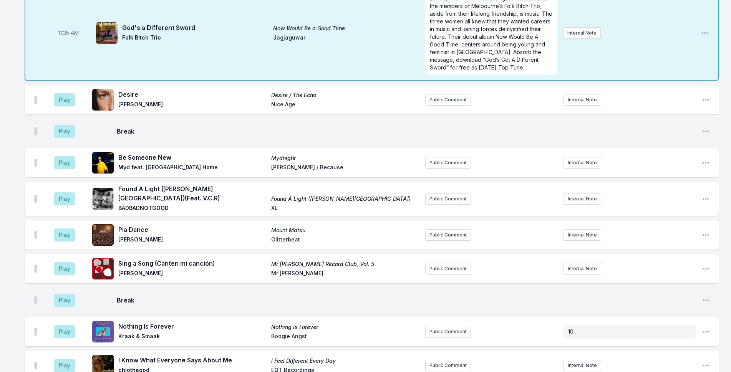
scroll to position [1945, 0]
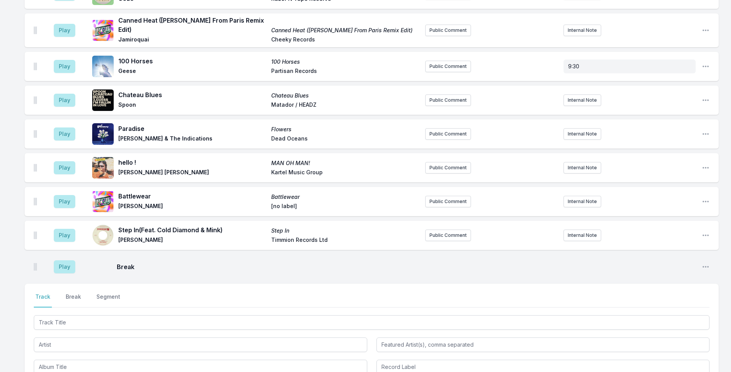
scroll to position [2682, 0]
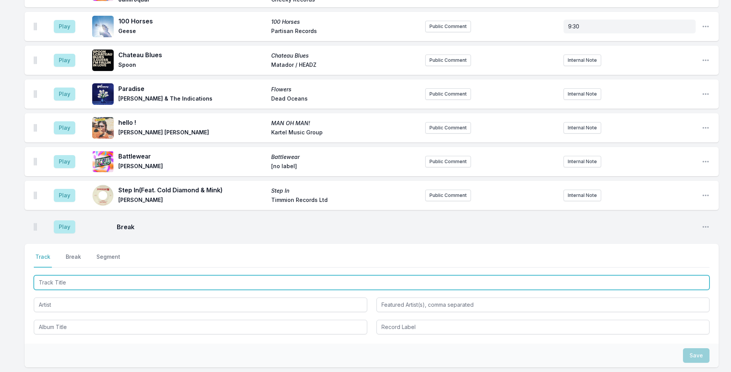
click at [174, 275] on input "Track Title" at bounding box center [371, 282] width 675 height 15
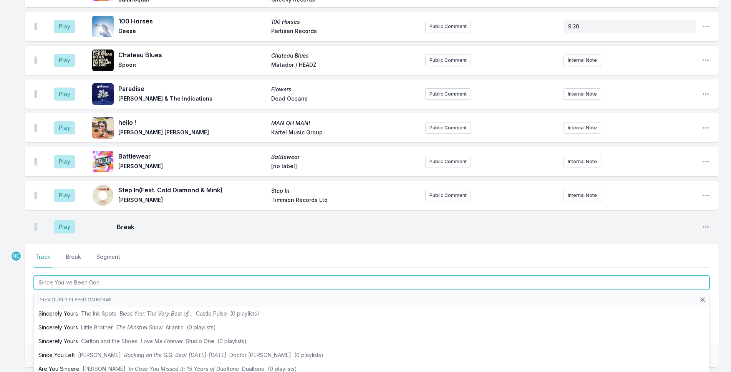
type input "Since You've Been Gone"
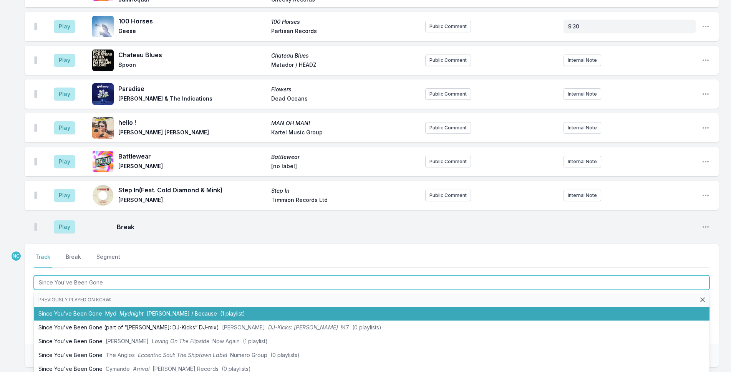
click at [242, 307] on li "Since You’ve Been Gone Myd Mydnight [PERSON_NAME] / Because (1 playlist)" at bounding box center [371, 314] width 675 height 14
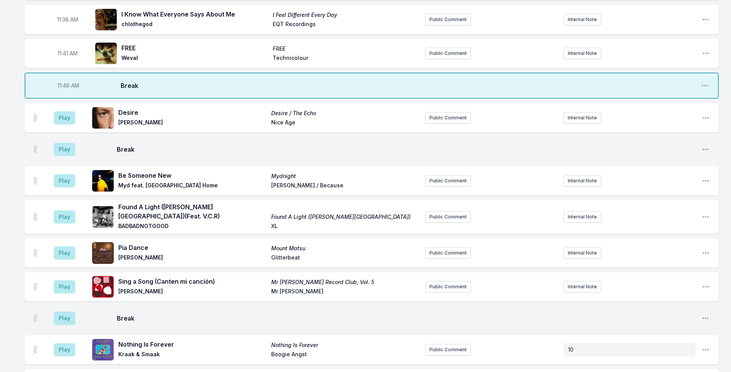
scroll to position [1986, 0]
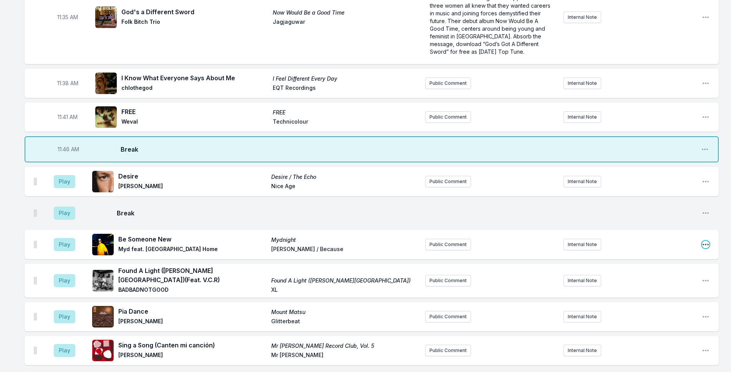
click at [706, 241] on icon "Open playlist item options" at bounding box center [705, 245] width 8 height 8
click at [658, 281] on button "Delete Entry" at bounding box center [666, 288] width 86 height 14
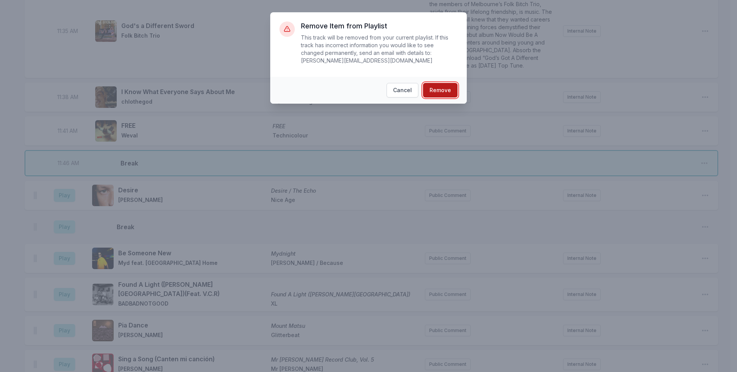
click at [430, 83] on button "Remove" at bounding box center [440, 90] width 35 height 15
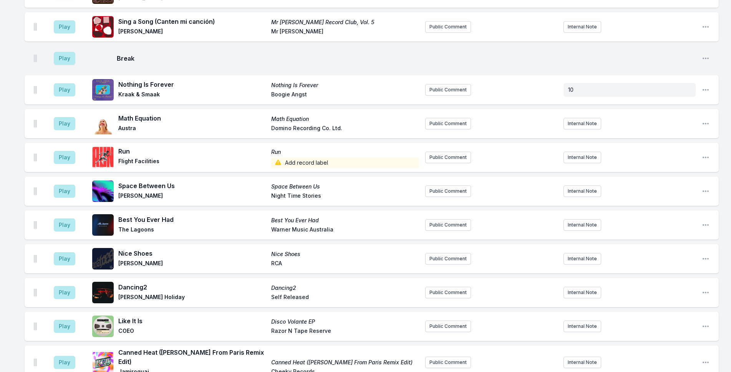
scroll to position [2318, 0]
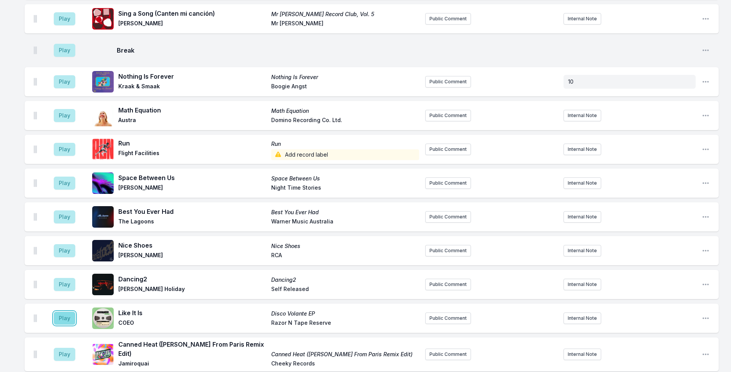
click at [67, 312] on button "Play" at bounding box center [64, 318] width 21 height 13
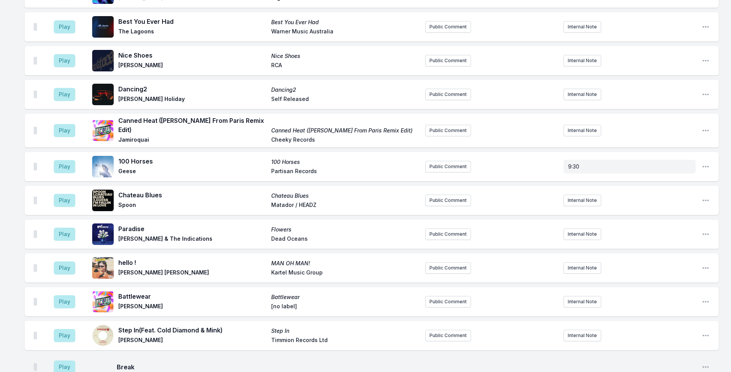
scroll to position [2485, 0]
